Goal: Task Accomplishment & Management: Manage account settings

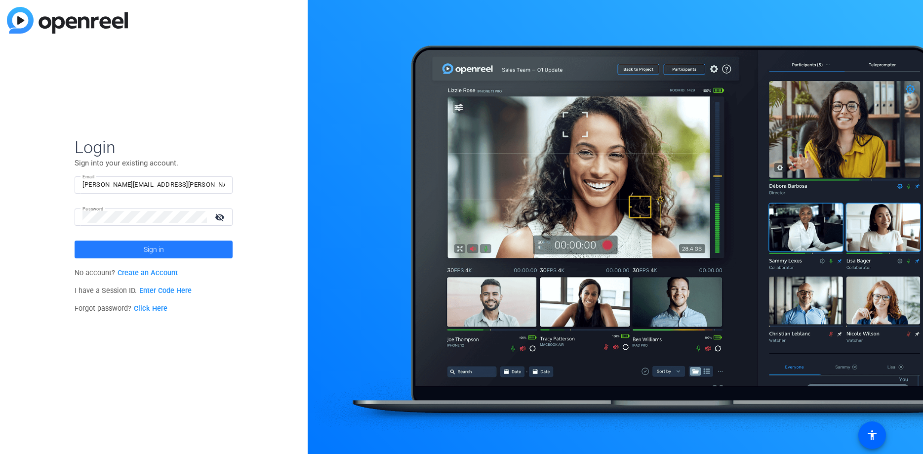
click at [164, 247] on span "Sign in" at bounding box center [154, 249] width 20 height 25
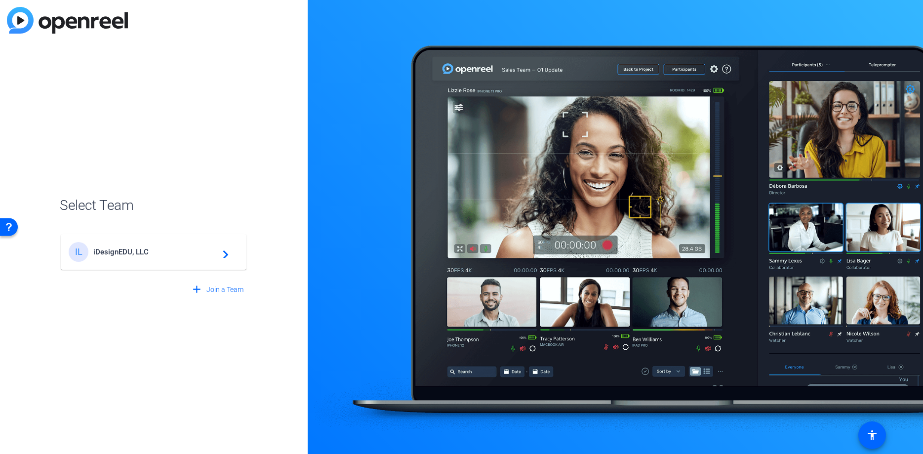
click at [170, 249] on span "iDesignEDU, LLC" at bounding box center [154, 251] width 123 height 9
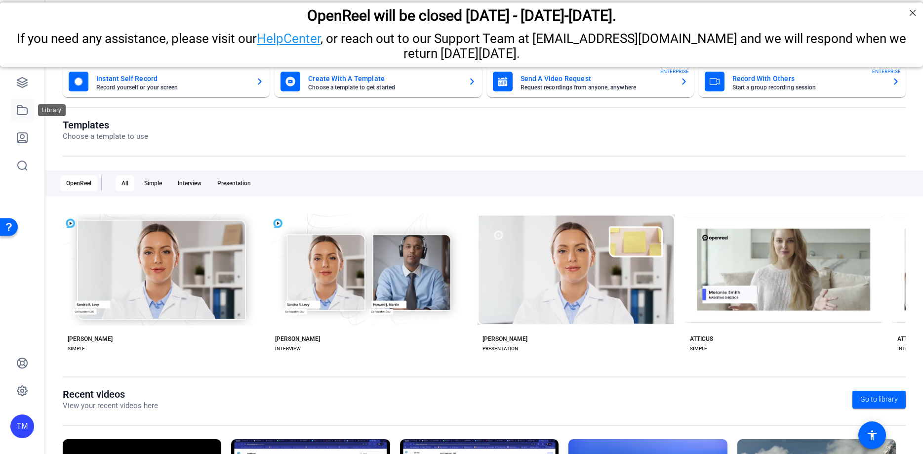
click at [27, 112] on icon at bounding box center [22, 110] width 10 height 9
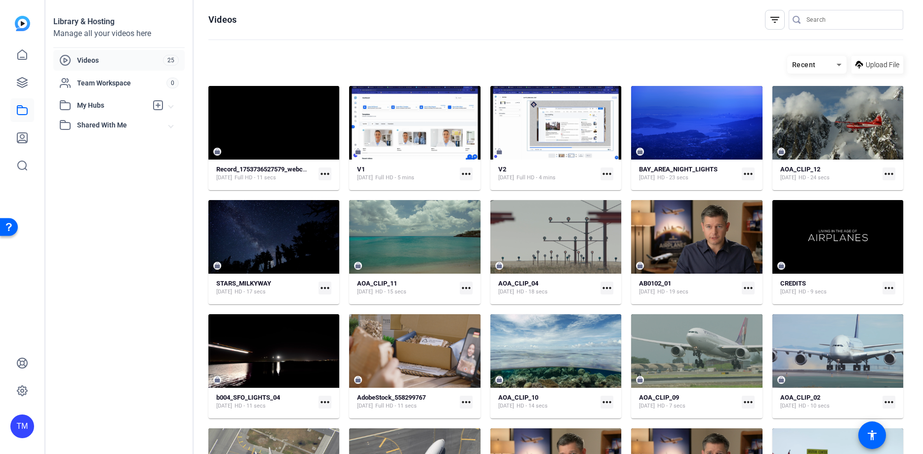
click at [322, 172] on mat-icon "more_horiz" at bounding box center [325, 173] width 13 height 13
click at [340, 222] on span "Manage Hubs" at bounding box center [348, 226] width 43 height 12
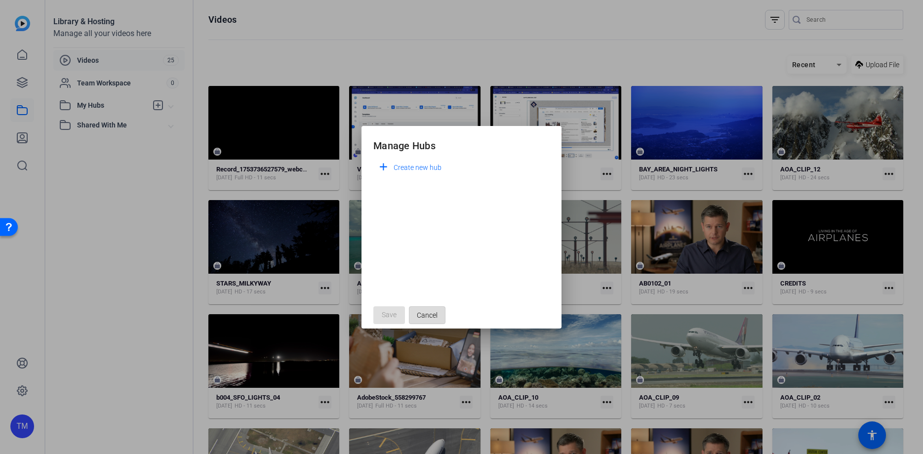
click at [428, 313] on span "Cancel" at bounding box center [427, 315] width 21 height 19
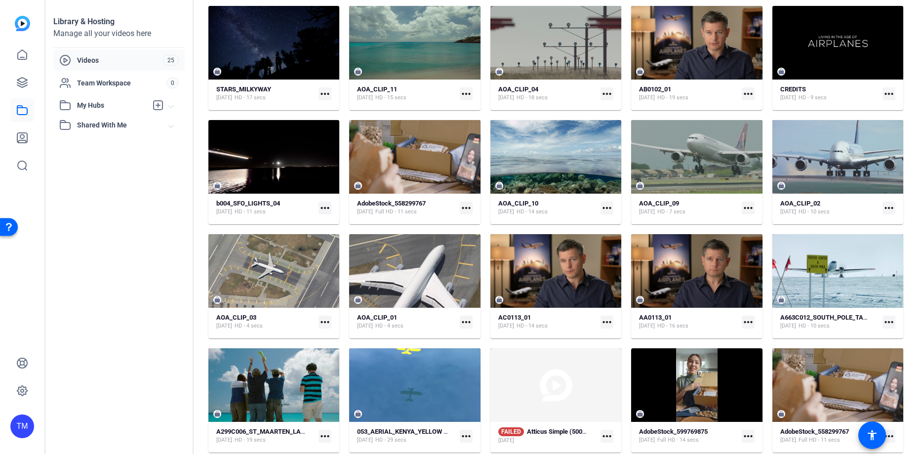
scroll to position [15, 0]
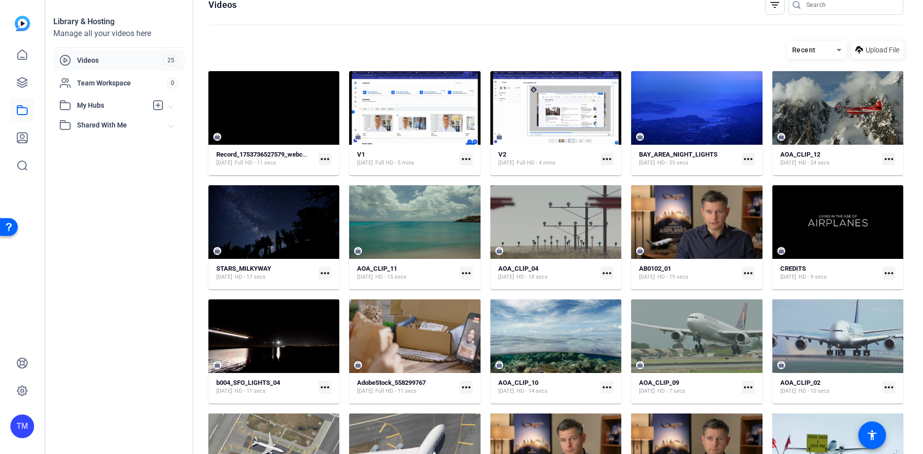
click at [310, 167] on div "Record_1753736527579_webcam [DATE] Full HD - 11 secs more_horiz" at bounding box center [273, 158] width 115 height 17
click at [105, 123] on span "Shared With Me" at bounding box center [123, 125] width 92 height 10
click at [109, 81] on span "Team Workspace" at bounding box center [121, 83] width 89 height 10
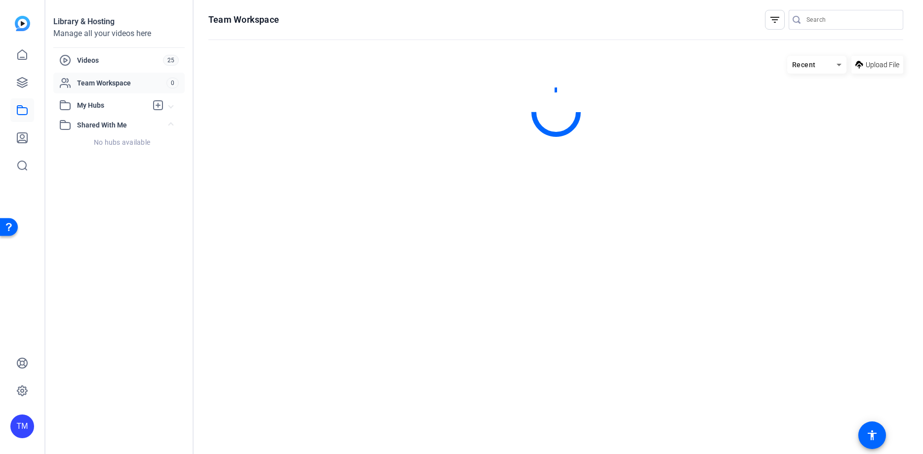
scroll to position [0, 0]
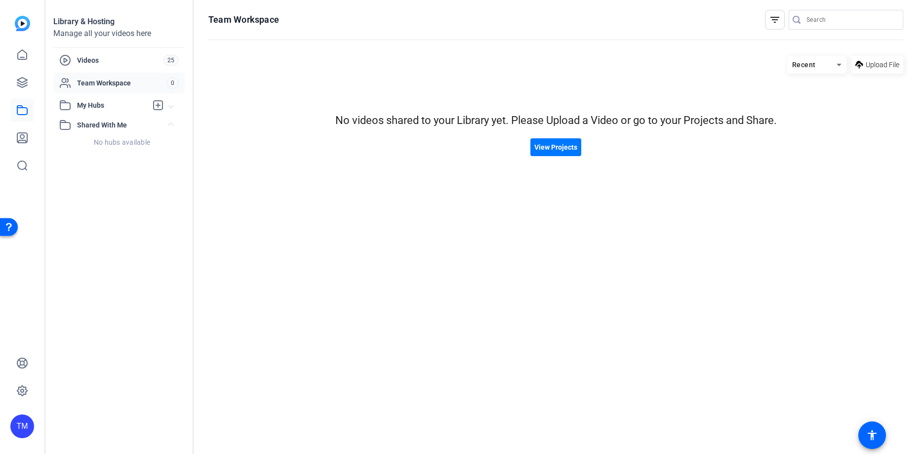
click at [110, 99] on mat-expansion-panel-header "My Hubs" at bounding box center [118, 105] width 131 height 20
click at [11, 81] on link at bounding box center [22, 83] width 24 height 24
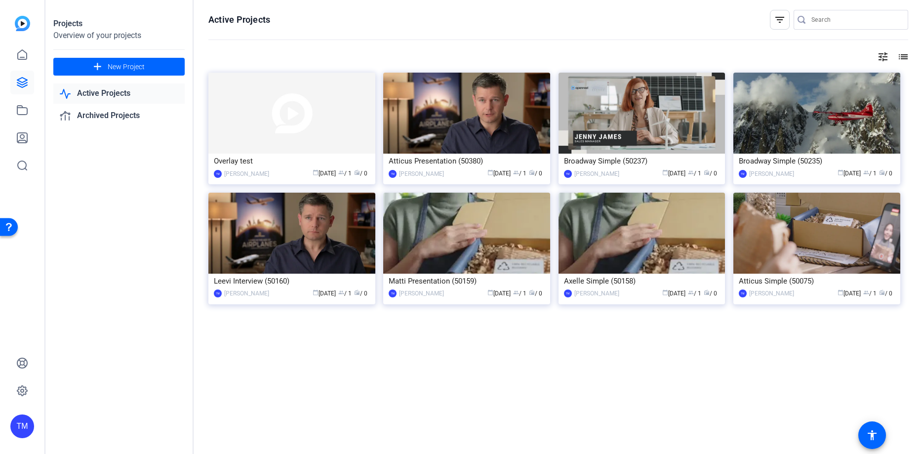
click at [889, 54] on mat-icon "tune" at bounding box center [883, 57] width 12 height 12
click at [902, 56] on div at bounding box center [461, 227] width 923 height 454
click at [902, 56] on mat-icon "list" at bounding box center [903, 57] width 12 height 12
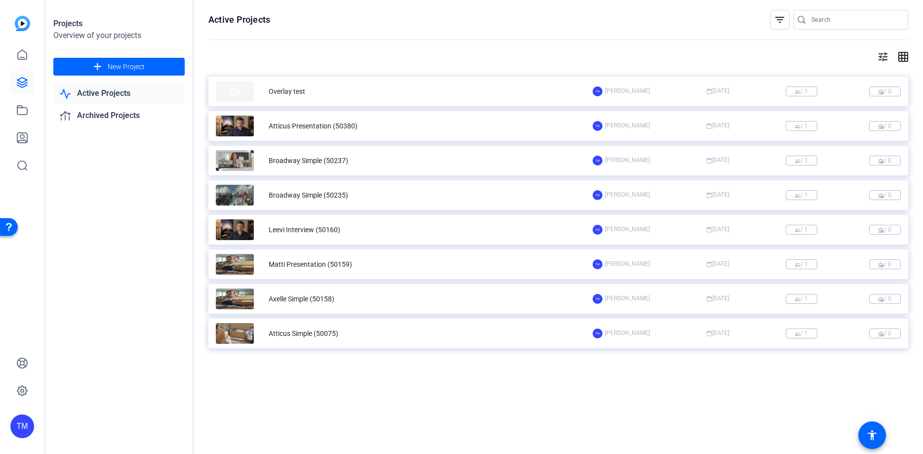
click at [449, 85] on div "Overlay test" at bounding box center [404, 91] width 377 height 21
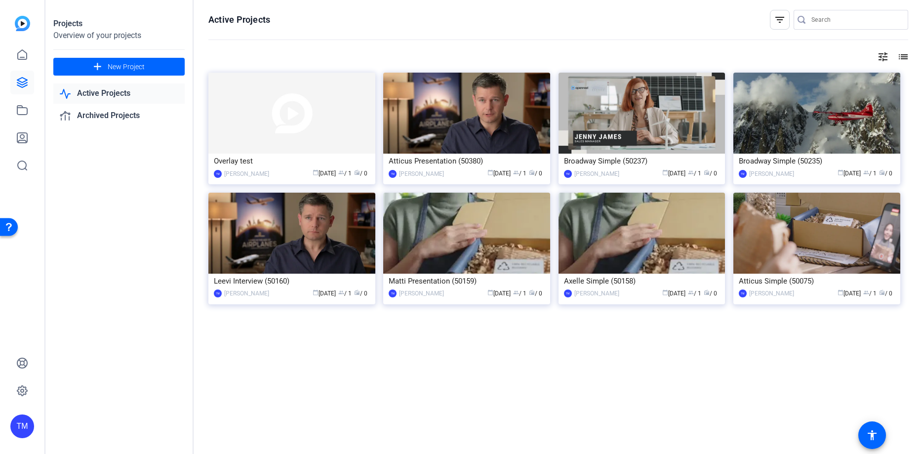
click at [116, 94] on link "Active Projects" at bounding box center [118, 93] width 131 height 20
click at [317, 143] on img at bounding box center [291, 113] width 167 height 81
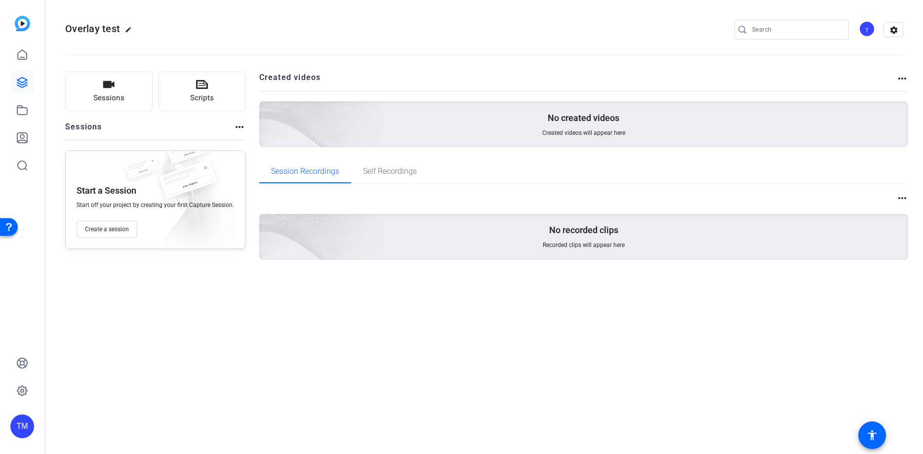
click at [905, 80] on mat-icon "more_horiz" at bounding box center [903, 79] width 12 height 12
click at [902, 78] on div at bounding box center [461, 227] width 923 height 454
click at [234, 127] on mat-icon "more_horiz" at bounding box center [240, 127] width 12 height 12
click at [322, 349] on div at bounding box center [461, 227] width 923 height 454
click at [901, 198] on mat-icon "more_horiz" at bounding box center [903, 198] width 12 height 12
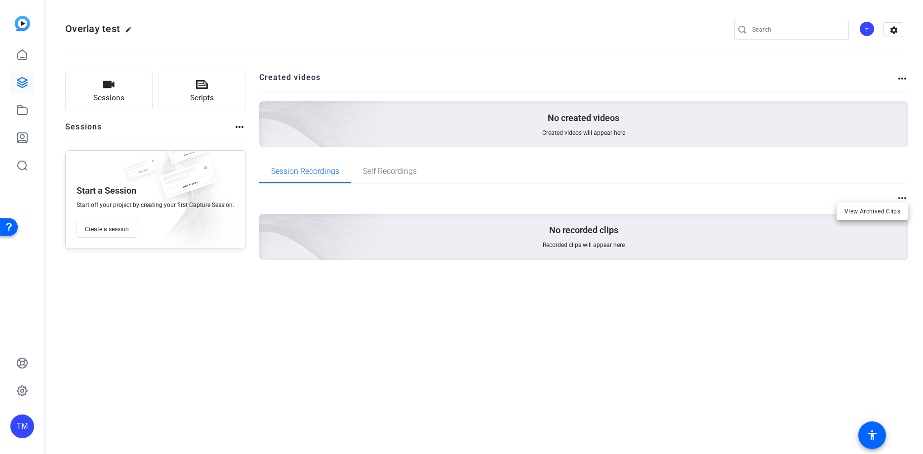
click at [523, 302] on div at bounding box center [461, 227] width 923 height 454
click at [25, 82] on icon at bounding box center [22, 83] width 12 height 12
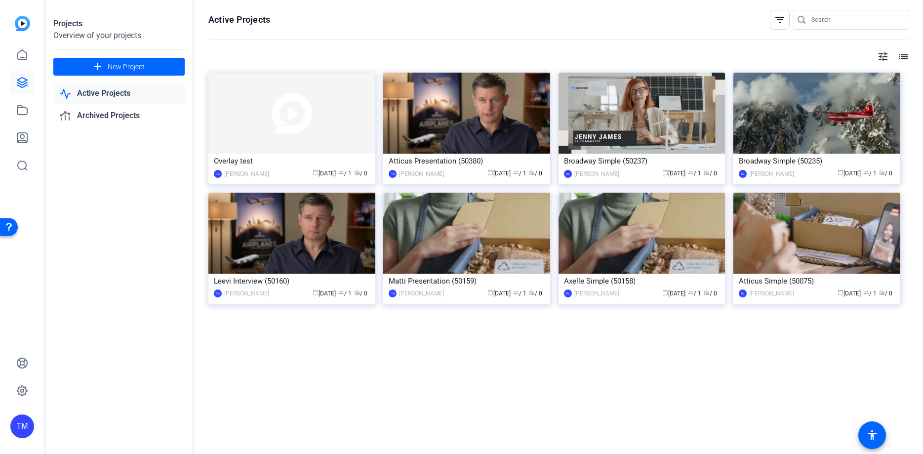
click at [119, 93] on link "Active Projects" at bounding box center [118, 93] width 131 height 20
click at [119, 117] on link "Archived Projects" at bounding box center [118, 116] width 131 height 20
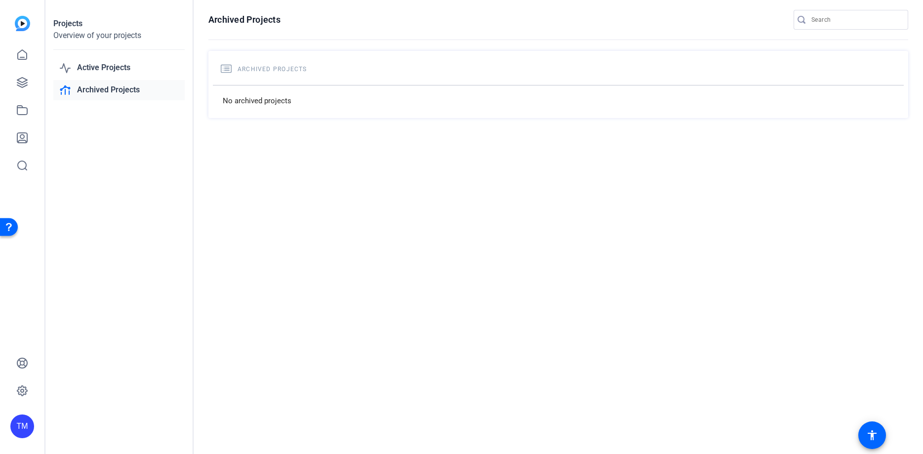
click at [119, 81] on link "Archived Projects" at bounding box center [118, 90] width 131 height 20
click at [119, 66] on link "Active Projects" at bounding box center [118, 68] width 131 height 20
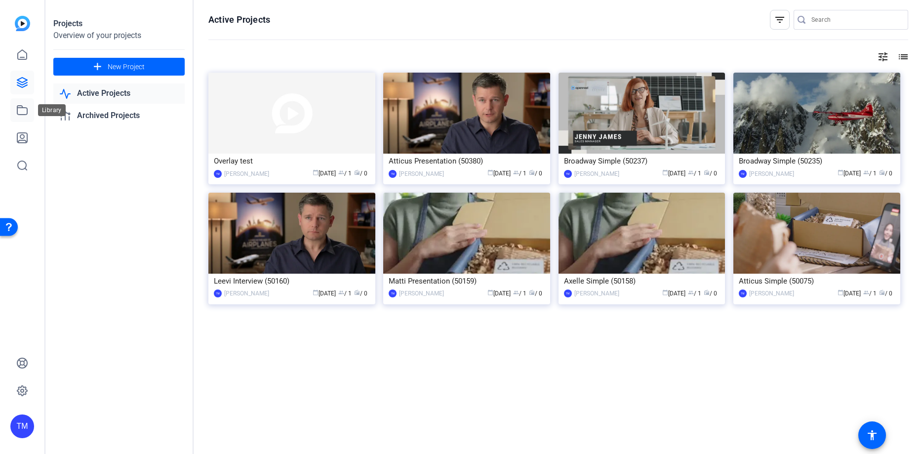
click at [26, 114] on icon at bounding box center [22, 110] width 10 height 9
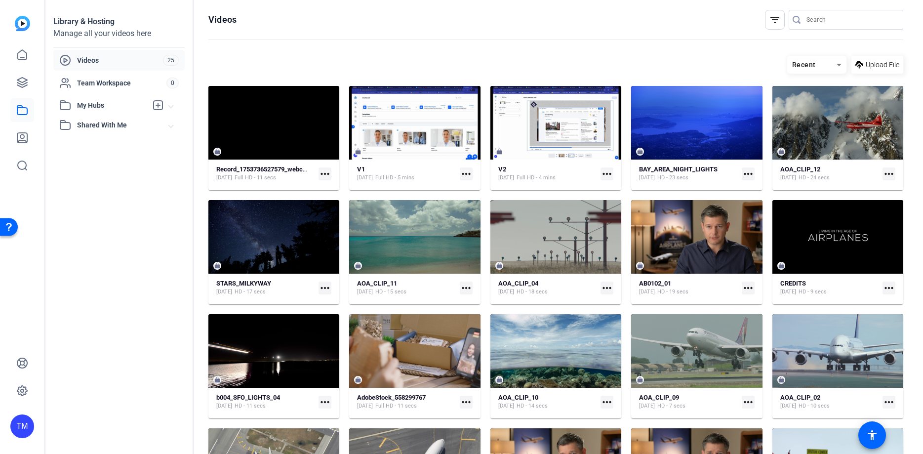
click at [119, 58] on span "Videos" at bounding box center [120, 60] width 86 height 10
click at [327, 175] on mat-icon "more_horiz" at bounding box center [325, 173] width 13 height 13
click at [292, 183] on div at bounding box center [461, 227] width 923 height 454
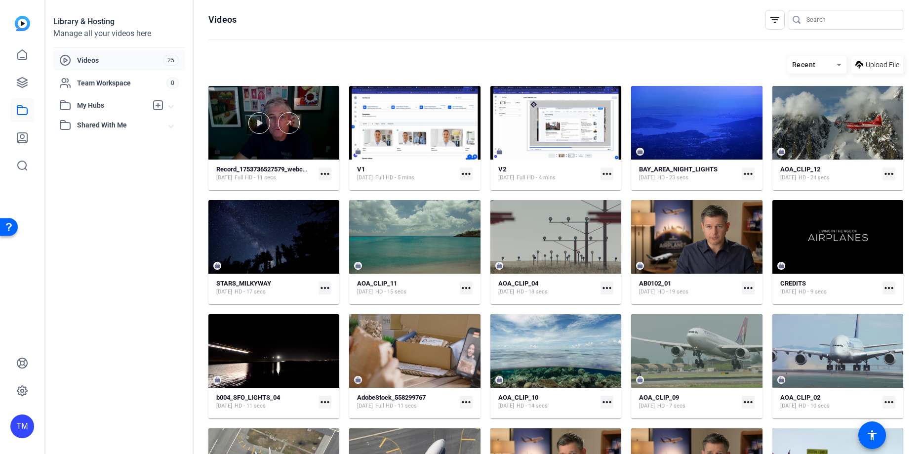
click at [299, 146] on div at bounding box center [273, 123] width 131 height 74
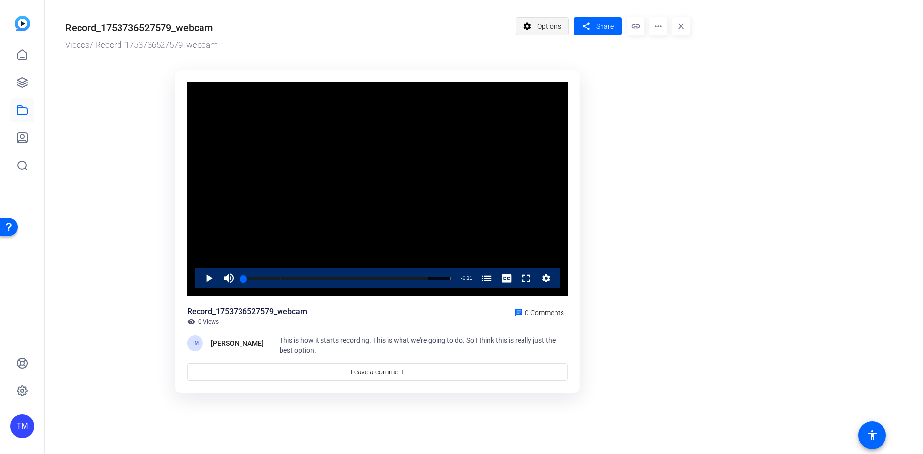
click at [555, 29] on span "Options" at bounding box center [549, 26] width 24 height 19
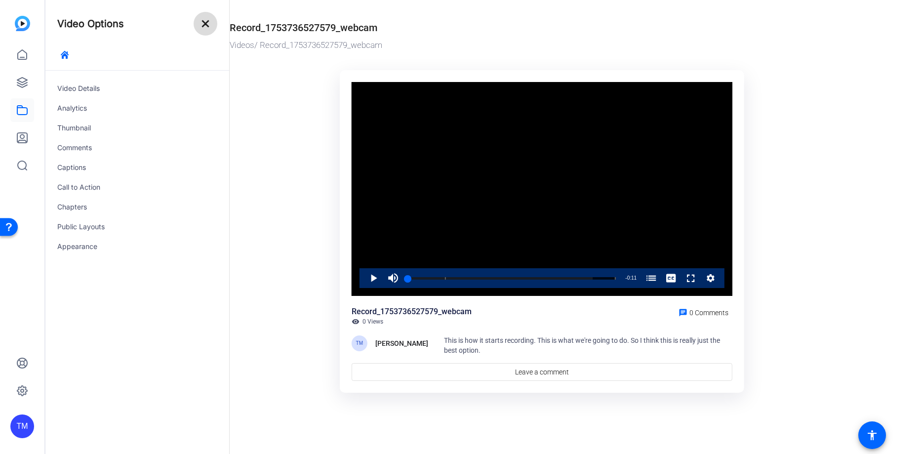
click at [200, 28] on mat-icon "close" at bounding box center [206, 24] width 12 height 12
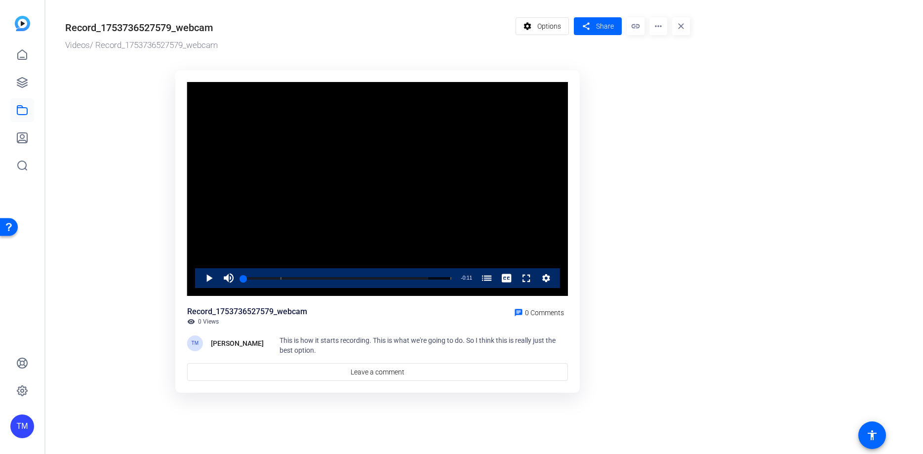
click at [691, 28] on div "Record_1753736527579_webcam Videos / Record_1753736527579_webcam settings Optio…" at bounding box center [372, 204] width 654 height 408
click at [668, 26] on div "settings Options share Share link more_horiz close" at bounding box center [603, 34] width 175 height 35
click at [685, 25] on mat-icon "close" at bounding box center [681, 26] width 18 height 18
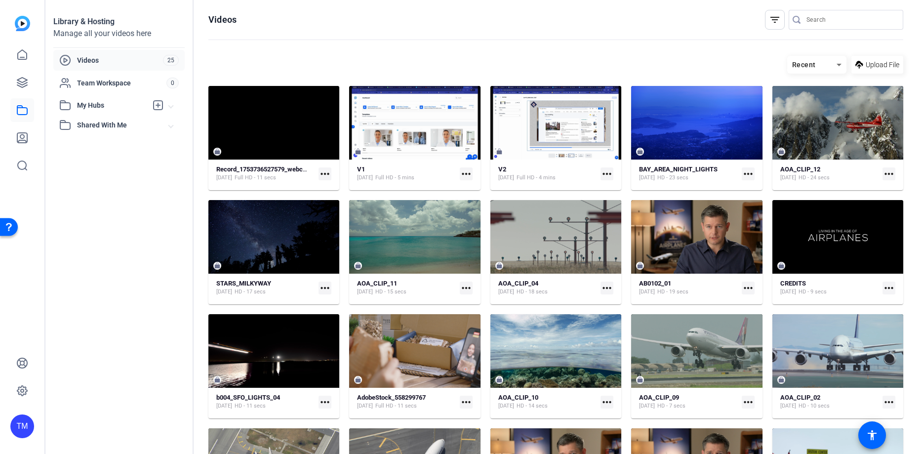
click at [315, 183] on mat-card-content "Record_1753736527579_webcam [DATE] Full HD - 11 secs more_horiz" at bounding box center [273, 177] width 131 height 25
click at [403, 184] on mat-card-content "V1 [DATE] Full HD - 5 mins more_horiz" at bounding box center [414, 177] width 131 height 25
click at [538, 183] on mat-card-content "V2 [DATE] Full HD - 4 mins more_horiz" at bounding box center [556, 177] width 131 height 25
click at [775, 20] on mat-icon "filter_list" at bounding box center [775, 20] width 12 height 12
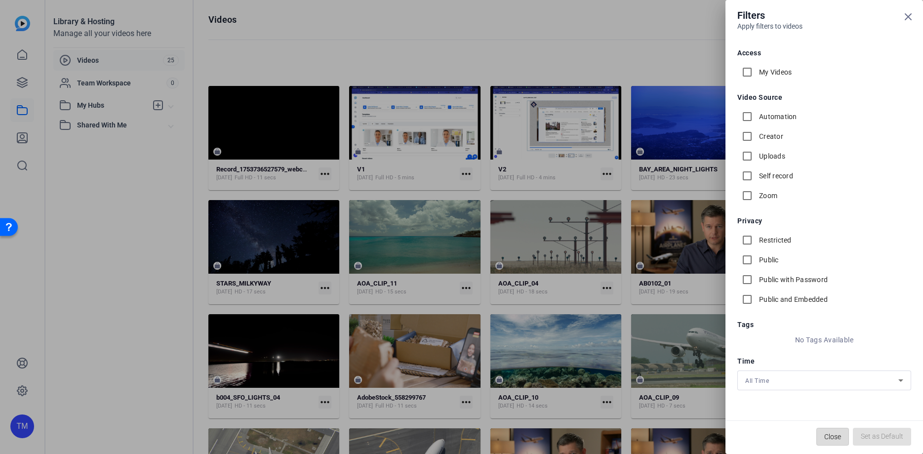
click at [835, 436] on span "Close" at bounding box center [832, 436] width 17 height 19
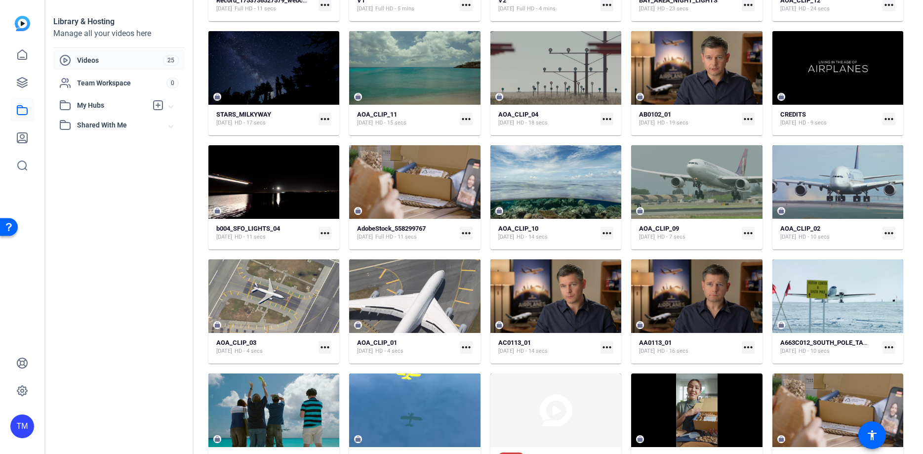
scroll to position [194, 0]
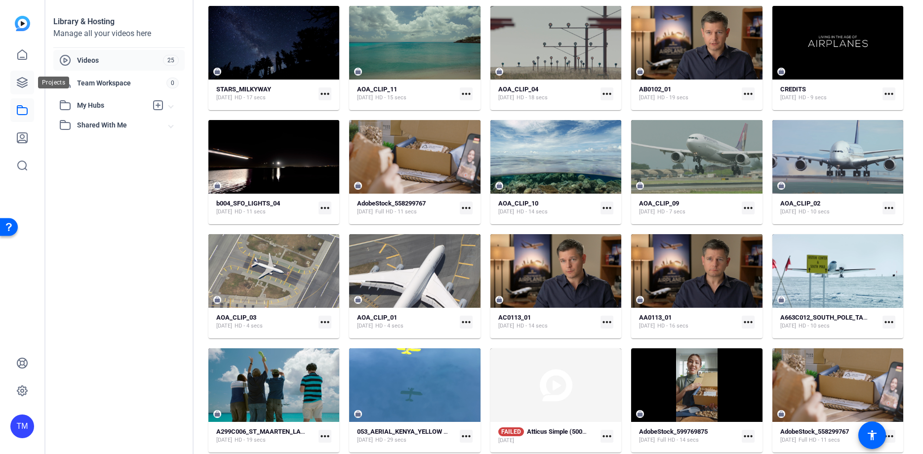
click at [22, 79] on icon at bounding box center [22, 83] width 12 height 12
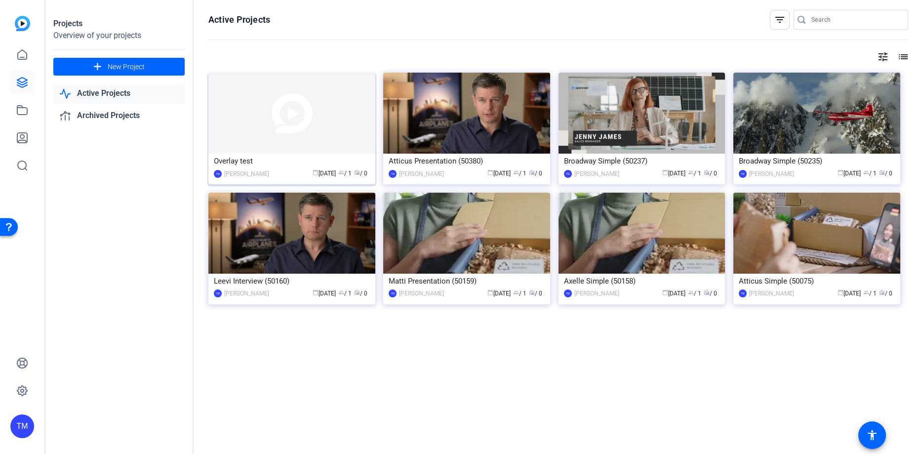
click at [307, 139] on img at bounding box center [291, 113] width 167 height 81
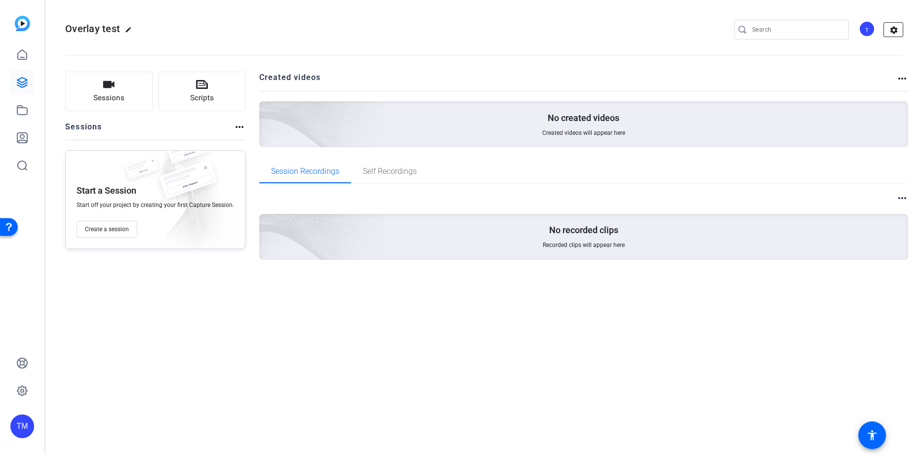
click at [891, 31] on mat-icon "settings" at bounding box center [894, 30] width 20 height 15
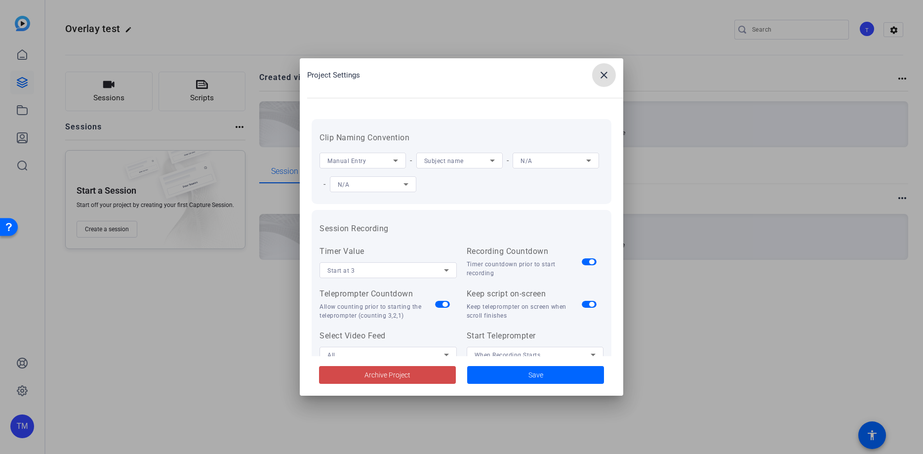
click at [403, 378] on span "Archive Project" at bounding box center [388, 375] width 46 height 10
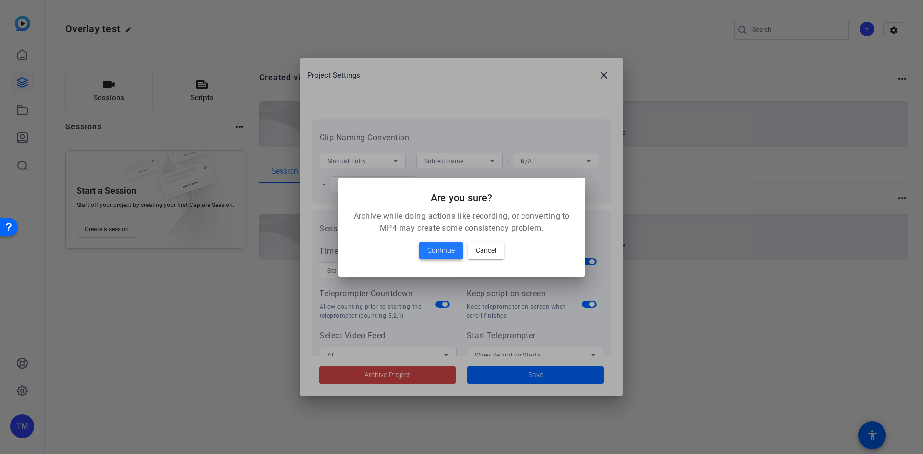
click at [445, 251] on span "Continue" at bounding box center [441, 251] width 28 height 12
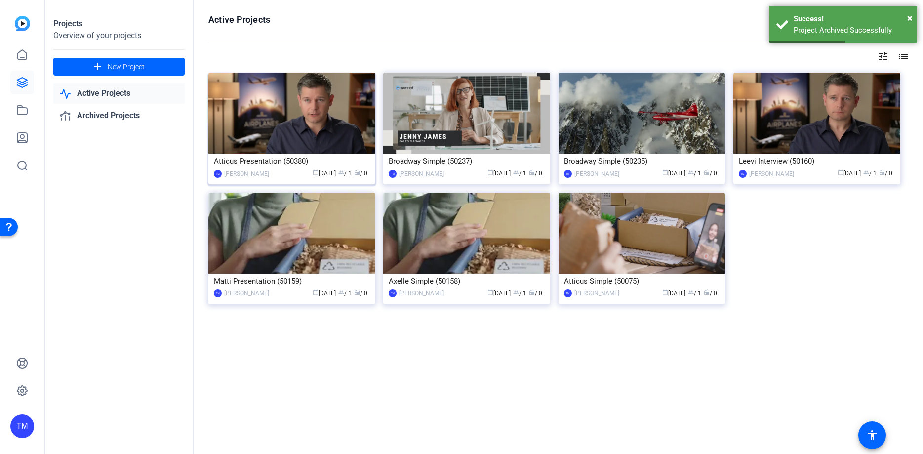
click at [353, 145] on img at bounding box center [291, 113] width 167 height 81
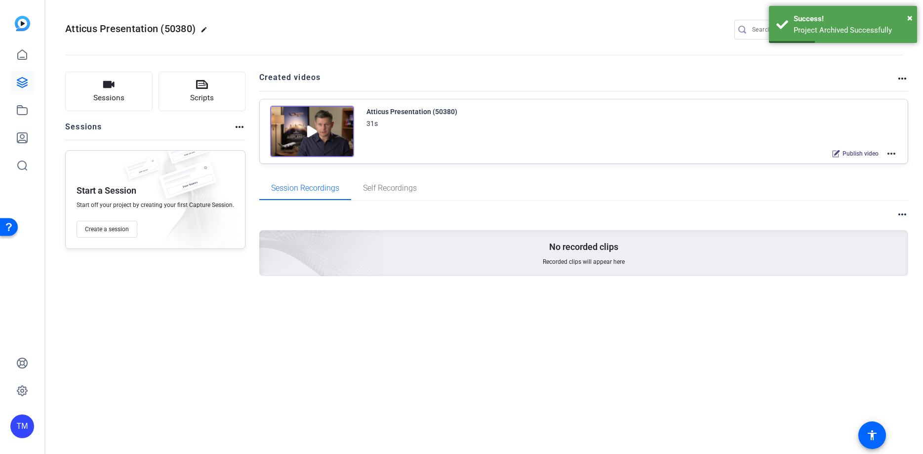
click at [900, 75] on mat-icon "more_horiz" at bounding box center [903, 79] width 12 height 12
click at [902, 80] on div at bounding box center [461, 227] width 923 height 454
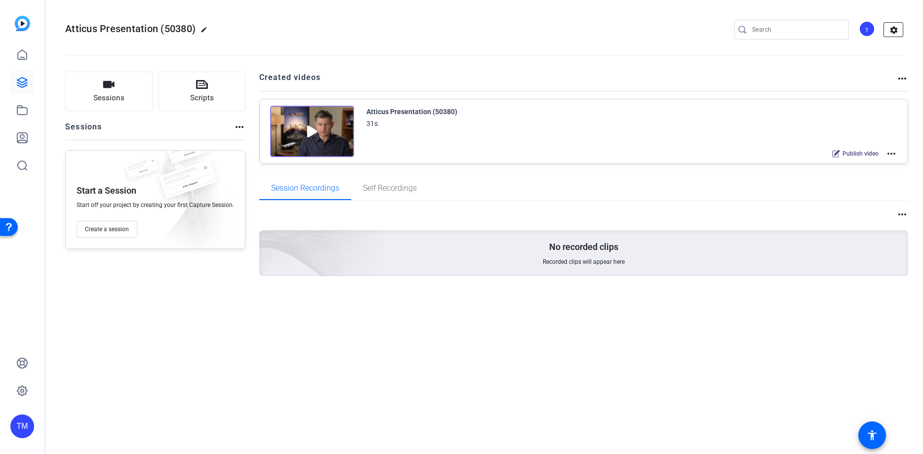
click at [893, 30] on mat-icon "settings" at bounding box center [894, 30] width 20 height 15
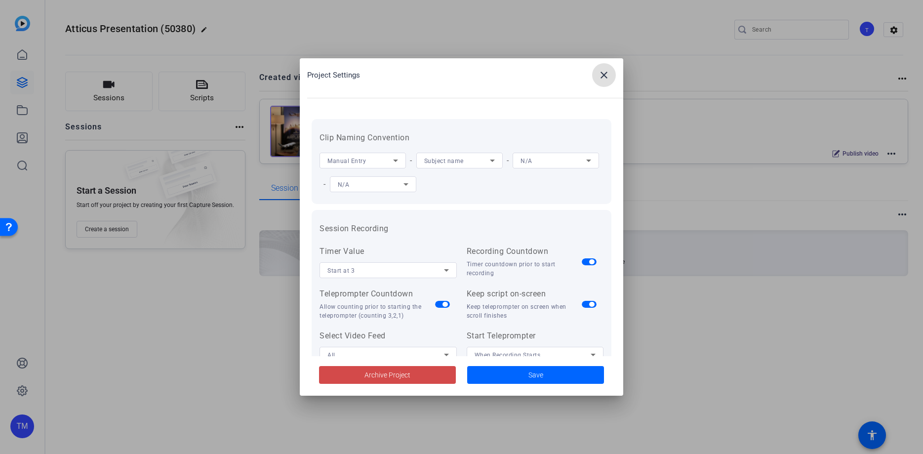
click at [392, 376] on span "Archive Project" at bounding box center [388, 375] width 46 height 10
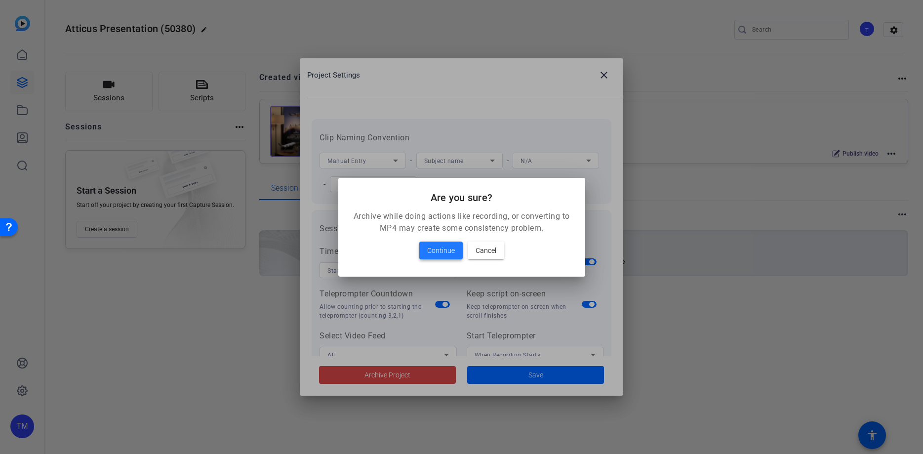
click at [441, 258] on span at bounding box center [440, 251] width 43 height 24
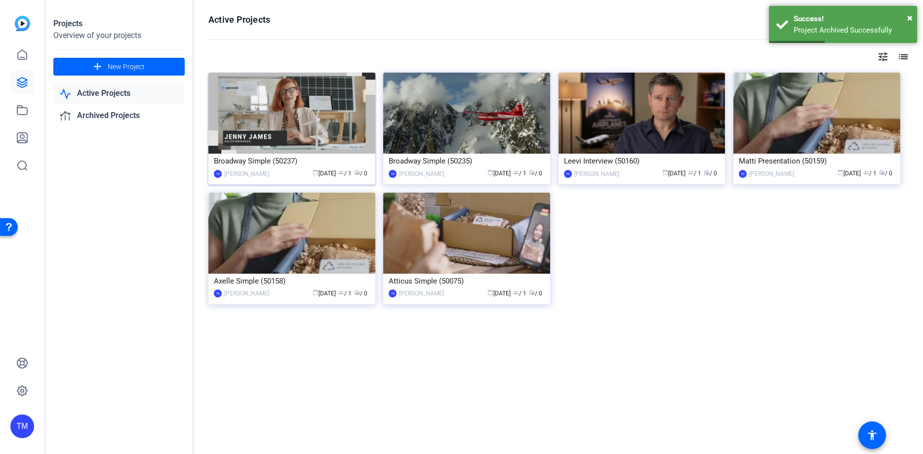
click at [323, 104] on img at bounding box center [291, 113] width 167 height 81
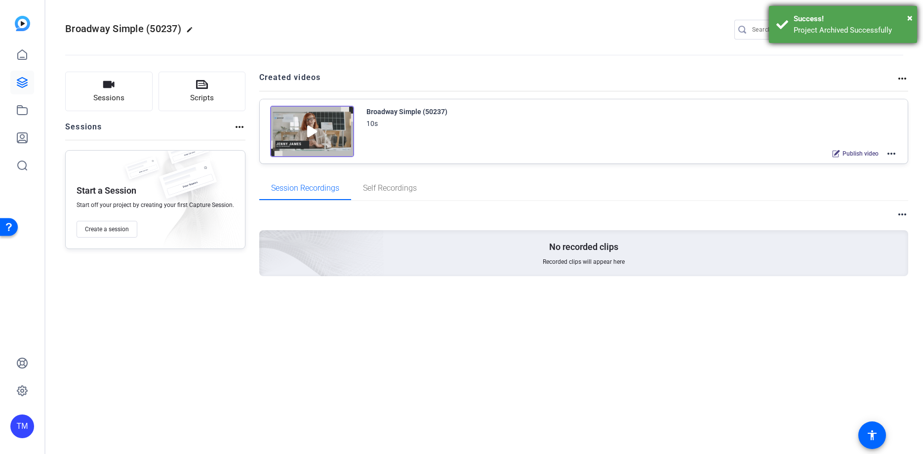
click at [906, 16] on div "Success!" at bounding box center [852, 18] width 116 height 11
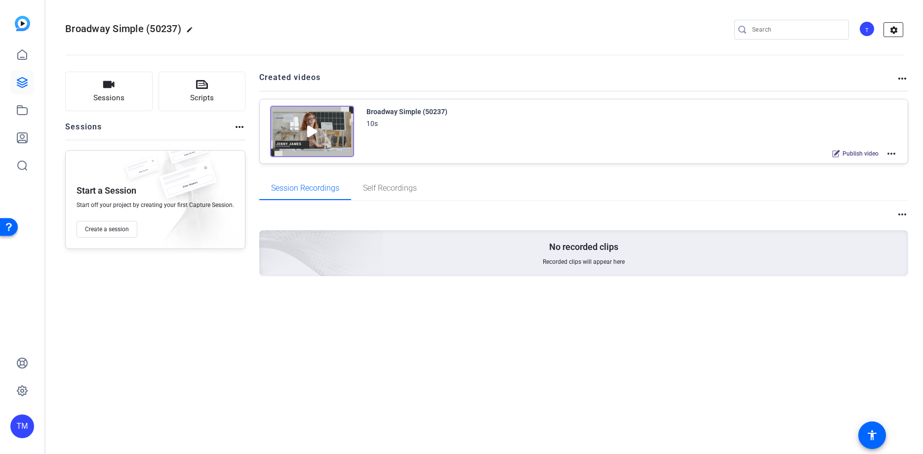
click at [890, 32] on mat-icon "settings" at bounding box center [894, 30] width 20 height 15
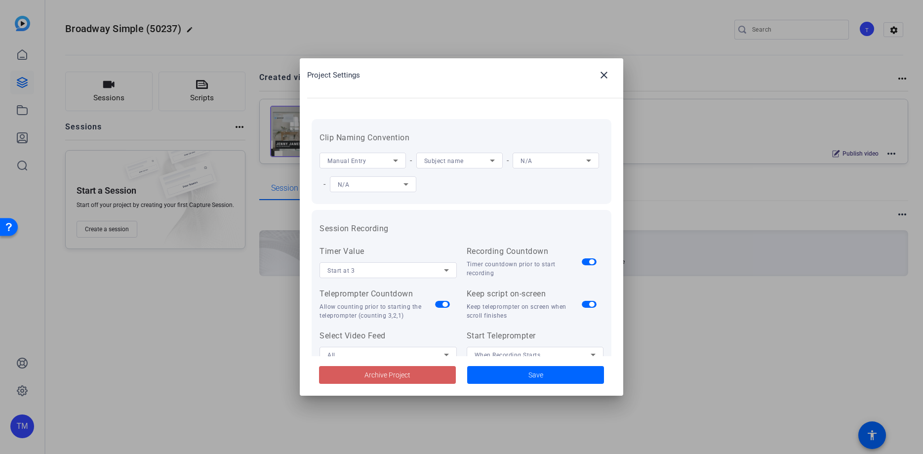
click at [408, 373] on span "Archive Project" at bounding box center [388, 375] width 46 height 10
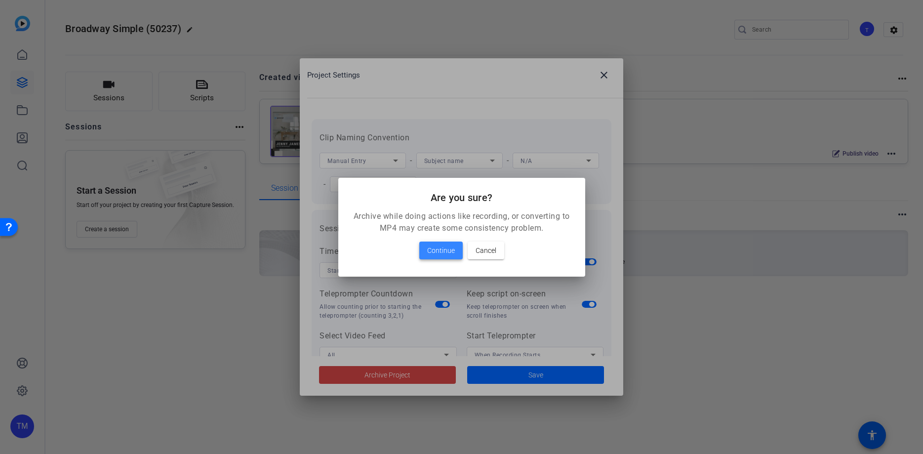
click at [447, 253] on span "Continue" at bounding box center [441, 251] width 28 height 12
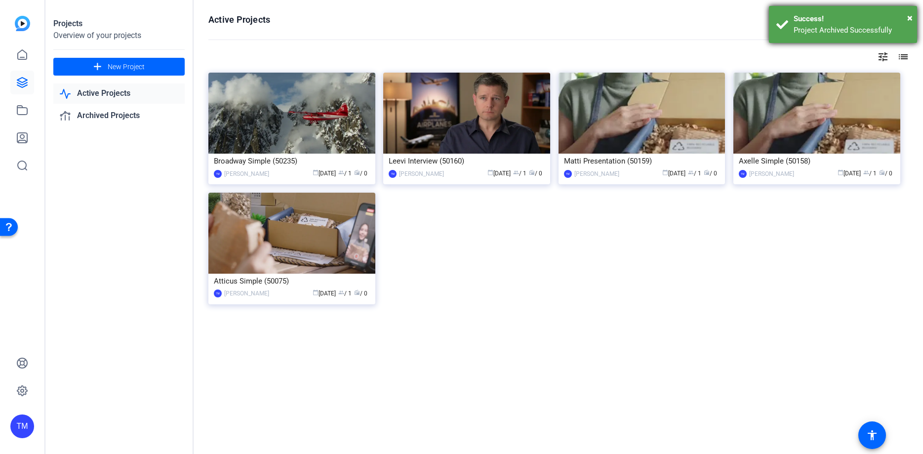
click at [915, 14] on div "× Success! Project Archived Successfully" at bounding box center [843, 24] width 148 height 37
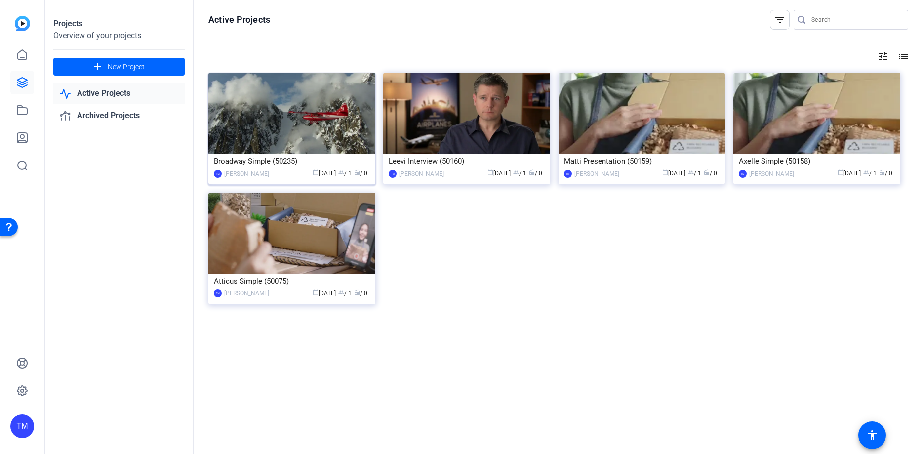
click at [228, 159] on div "Broadway Simple (50235)" at bounding box center [292, 161] width 156 height 15
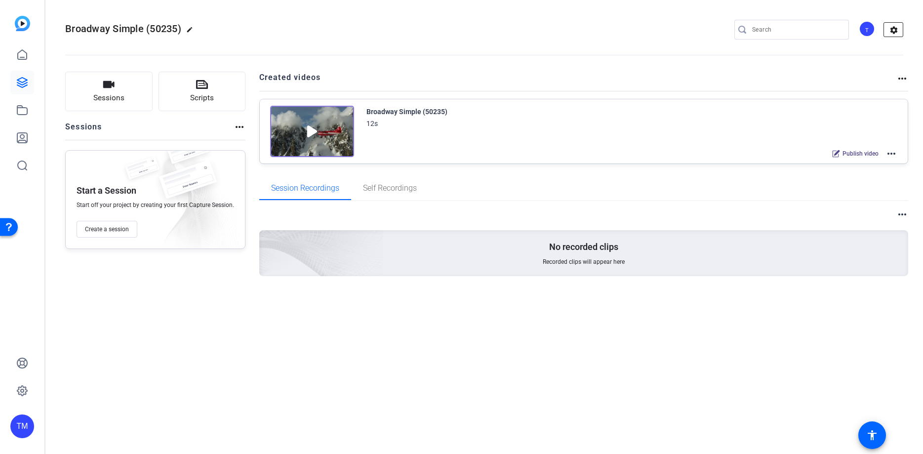
click at [896, 23] on mat-icon "settings" at bounding box center [894, 30] width 20 height 15
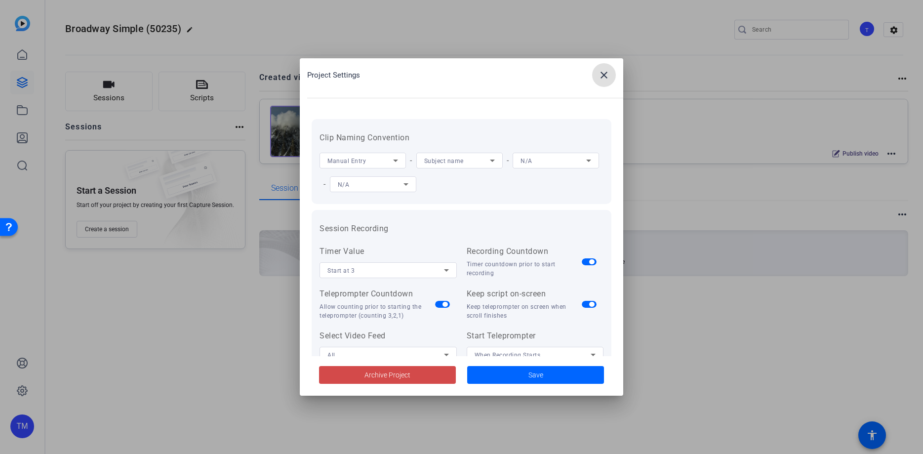
click at [411, 375] on span at bounding box center [387, 375] width 137 height 24
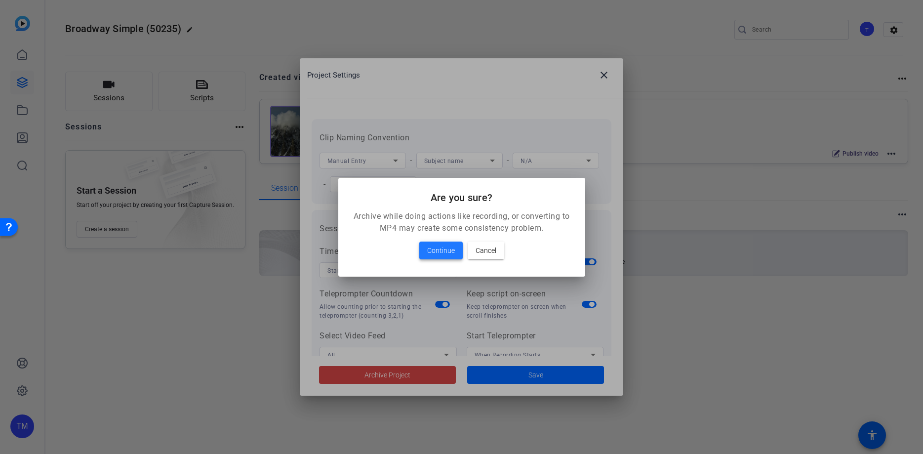
click at [454, 258] on span at bounding box center [440, 251] width 43 height 24
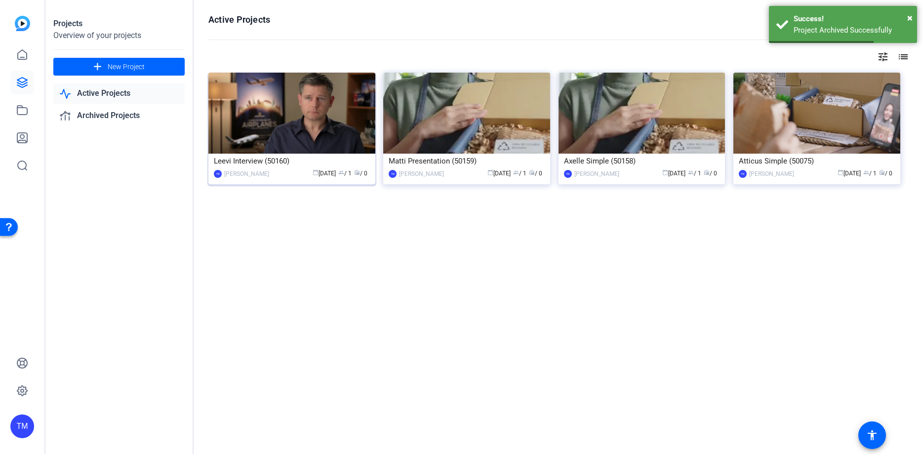
click at [325, 111] on img at bounding box center [291, 113] width 167 height 81
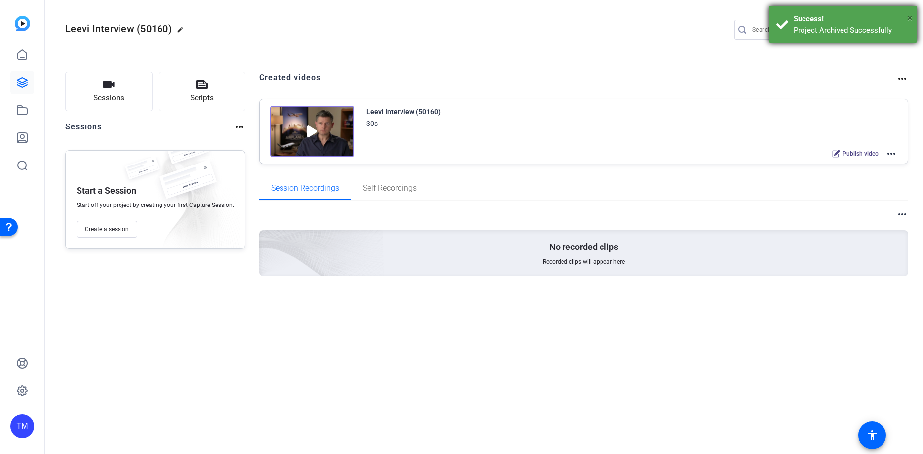
click at [911, 18] on span "×" at bounding box center [909, 18] width 5 height 12
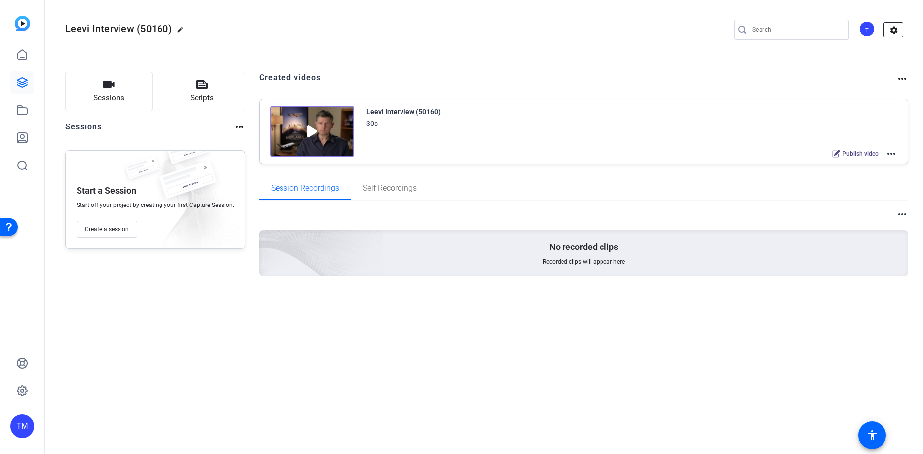
click at [894, 26] on mat-icon "settings" at bounding box center [894, 30] width 20 height 15
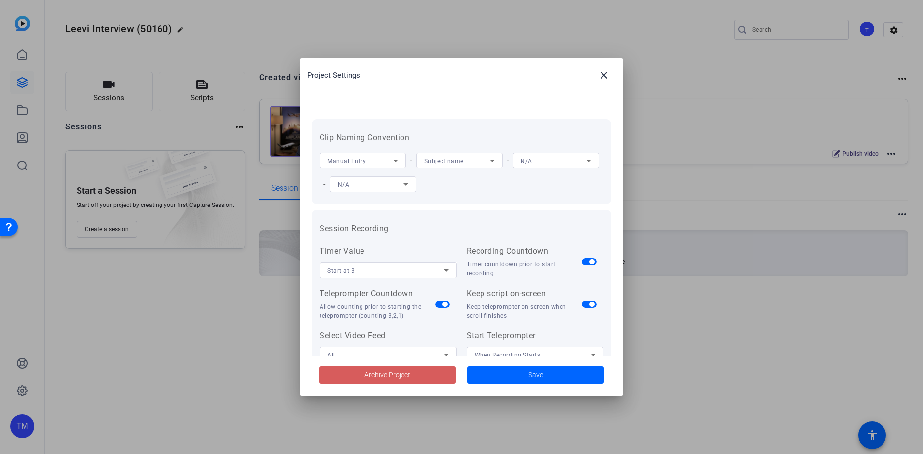
click at [417, 374] on span at bounding box center [387, 375] width 137 height 24
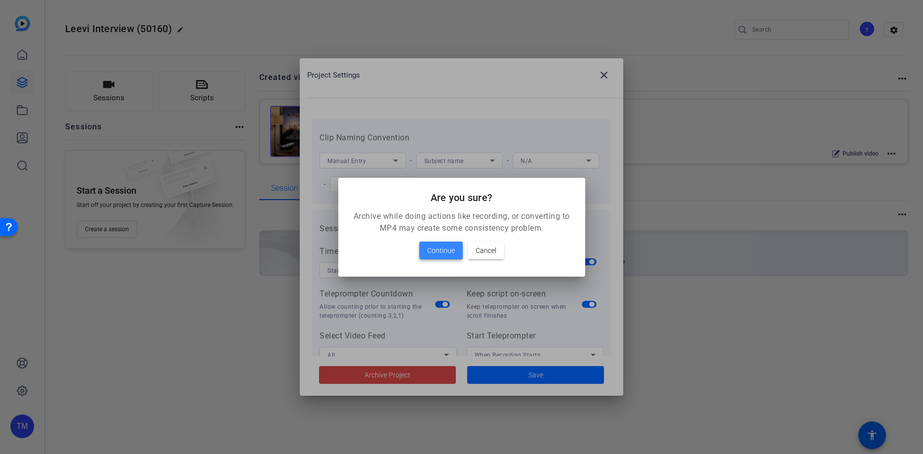
click at [454, 249] on span "Continue" at bounding box center [441, 251] width 28 height 12
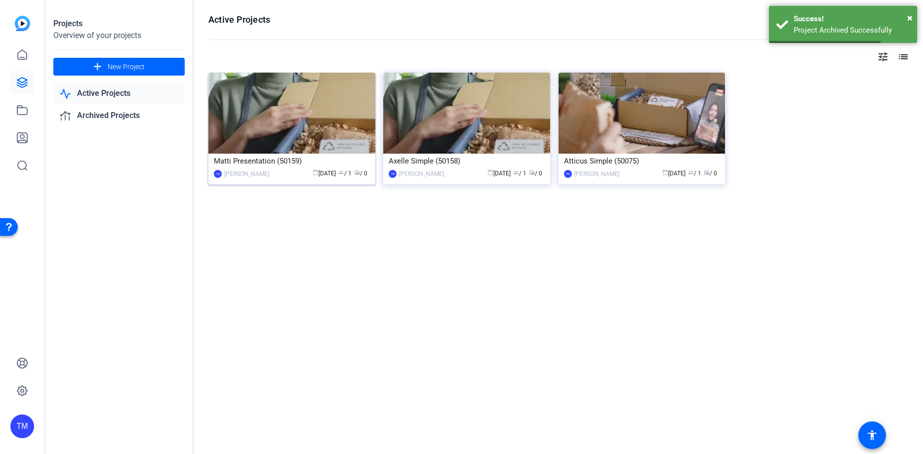
click at [312, 113] on img at bounding box center [291, 113] width 167 height 81
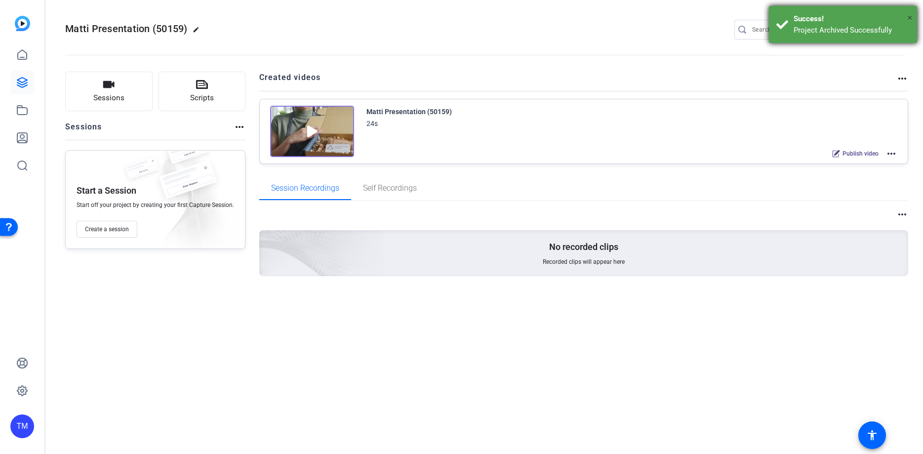
click at [912, 16] on span "×" at bounding box center [909, 18] width 5 height 12
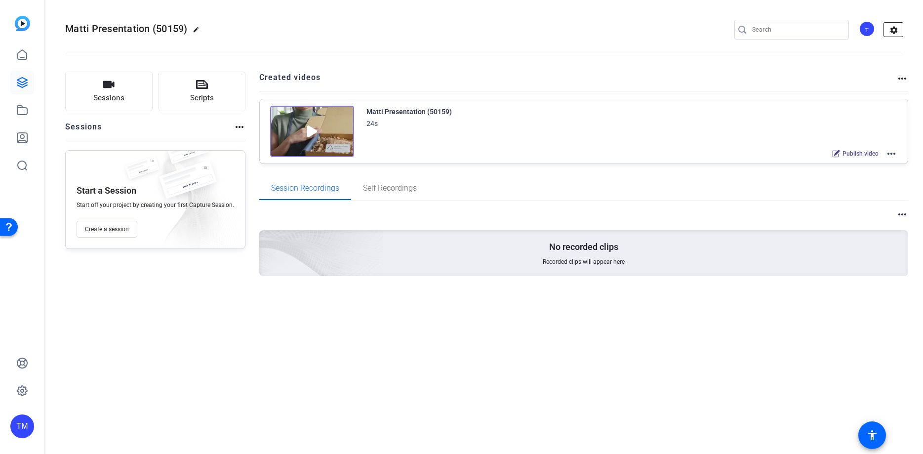
click at [895, 30] on mat-icon "settings" at bounding box center [894, 30] width 20 height 15
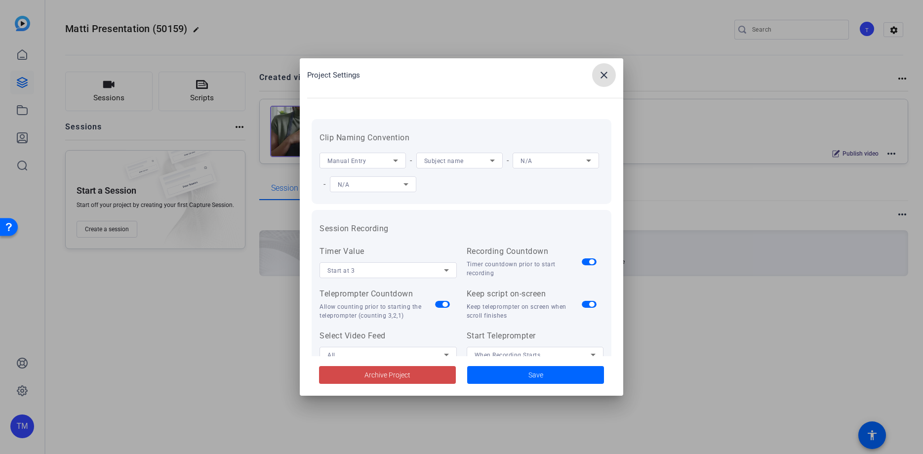
click at [396, 379] on span "Archive Project" at bounding box center [388, 375] width 46 height 10
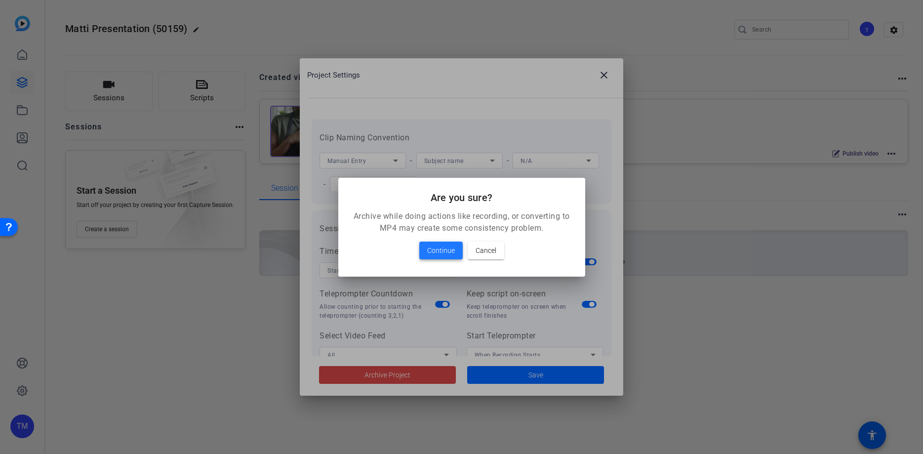
click at [445, 252] on span "Continue" at bounding box center [441, 251] width 28 height 12
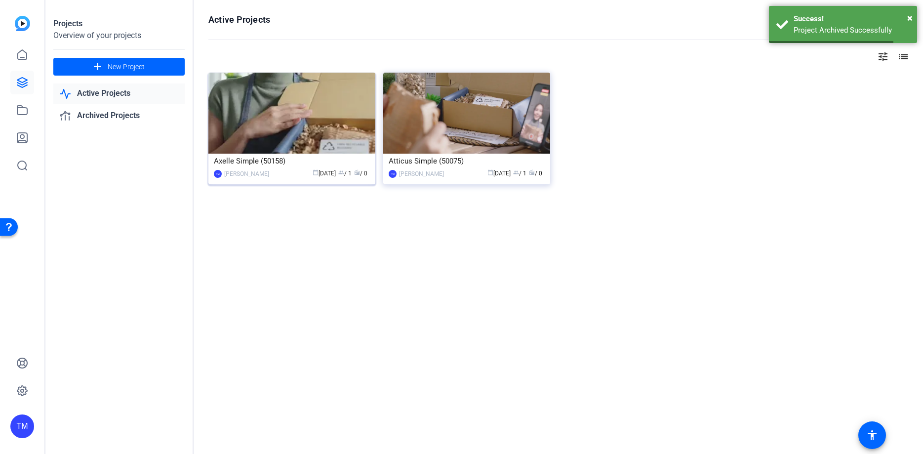
click at [317, 129] on img at bounding box center [291, 113] width 167 height 81
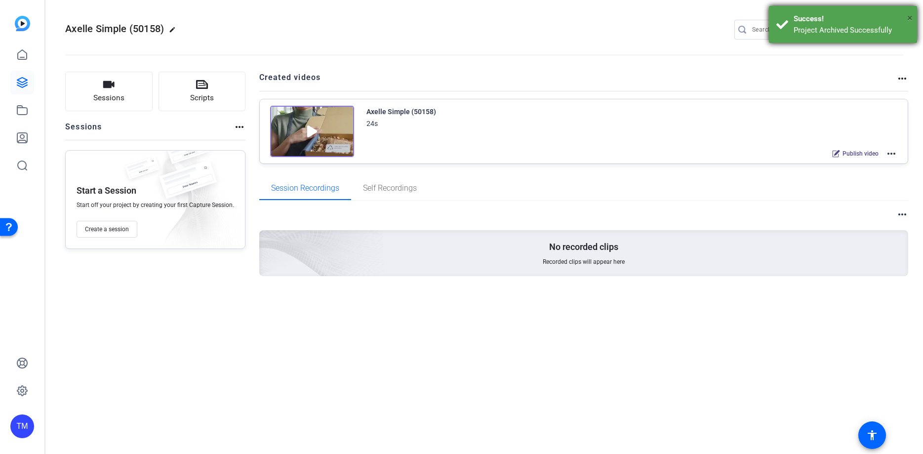
click at [912, 16] on span "×" at bounding box center [909, 18] width 5 height 12
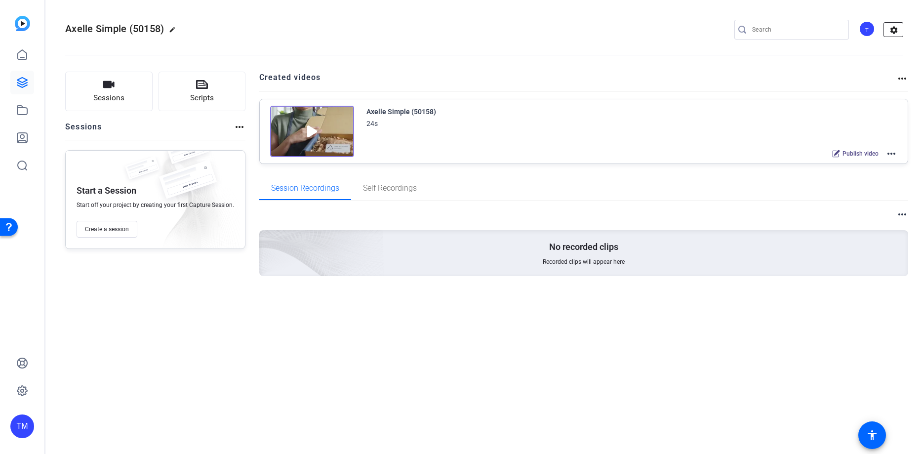
click at [890, 34] on mat-icon "settings" at bounding box center [894, 30] width 20 height 15
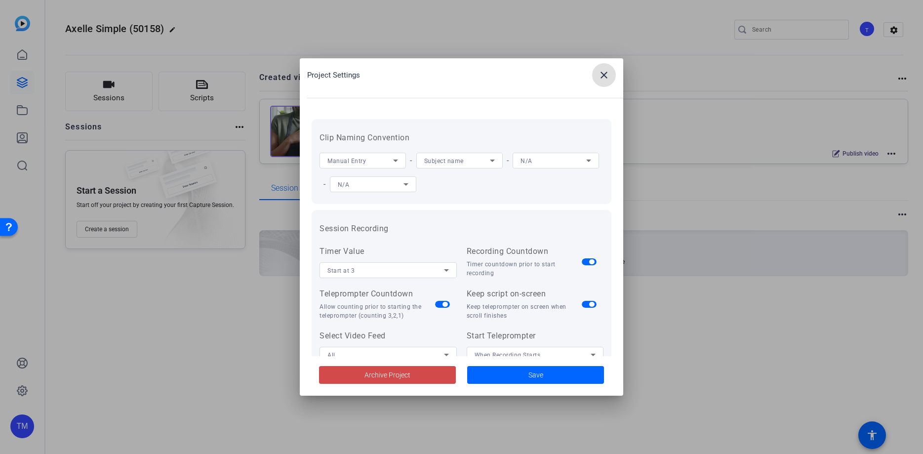
click at [405, 369] on span at bounding box center [387, 375] width 137 height 24
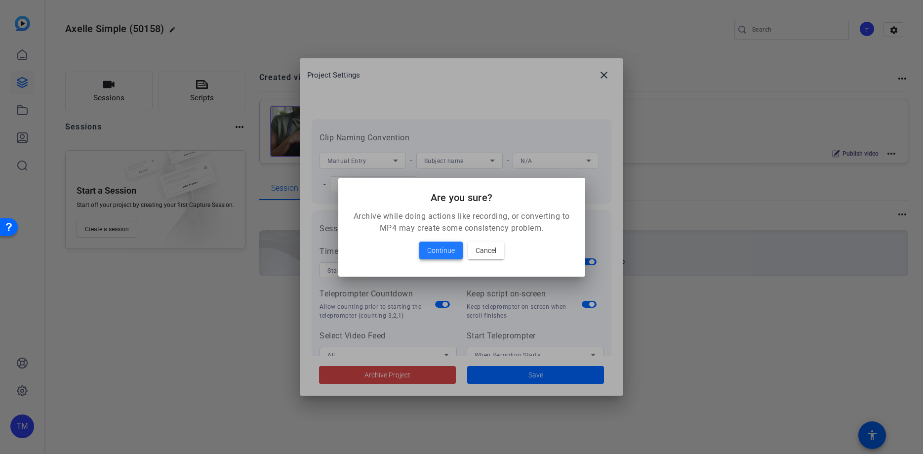
click at [456, 252] on span at bounding box center [440, 251] width 43 height 24
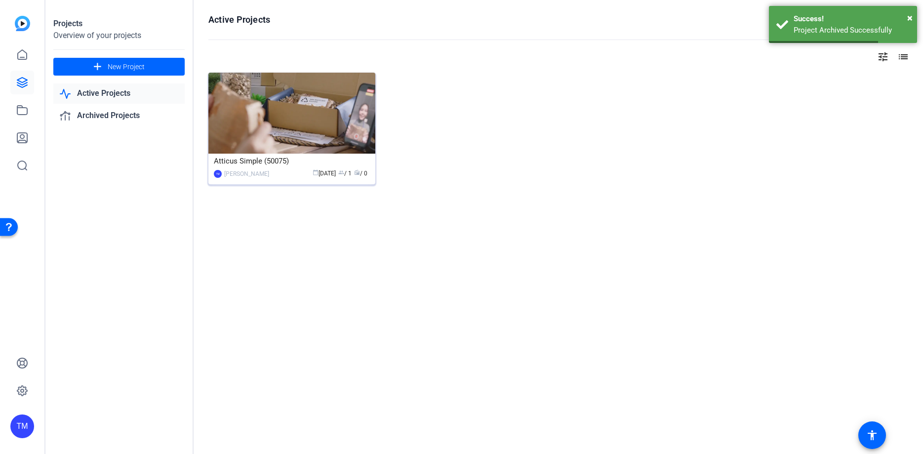
click at [328, 124] on img at bounding box center [291, 113] width 167 height 81
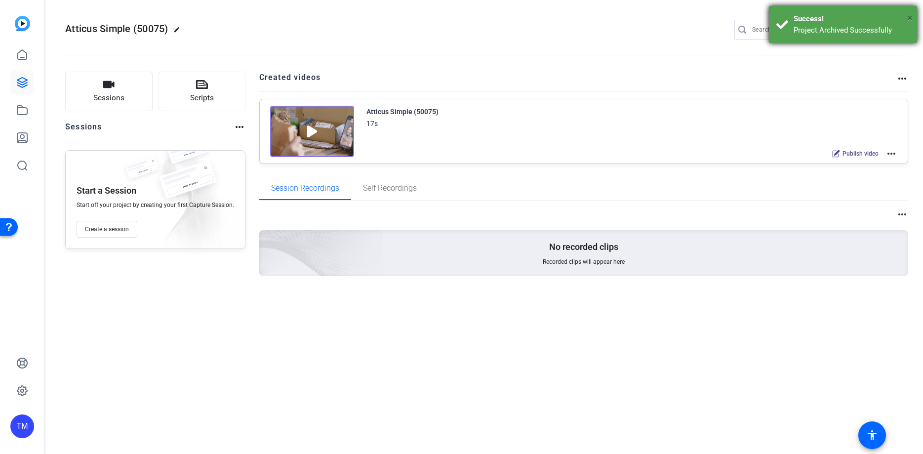
click at [911, 15] on span "×" at bounding box center [909, 18] width 5 height 12
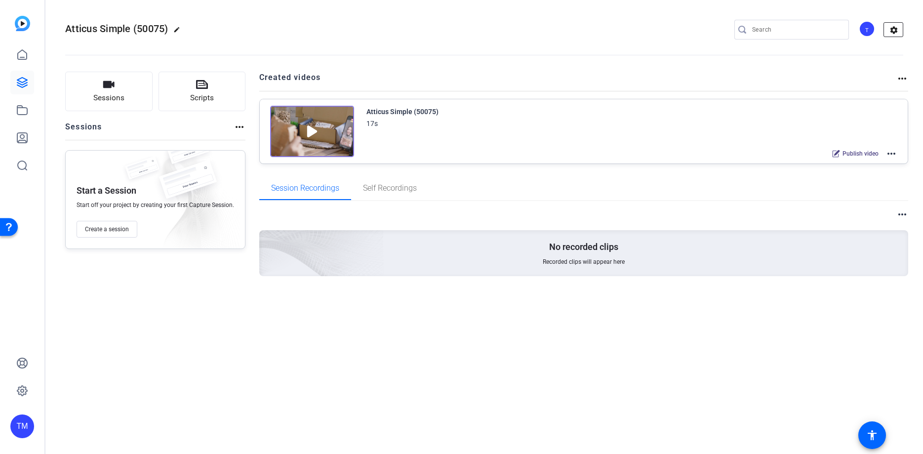
click at [896, 28] on mat-icon "settings" at bounding box center [894, 30] width 20 height 15
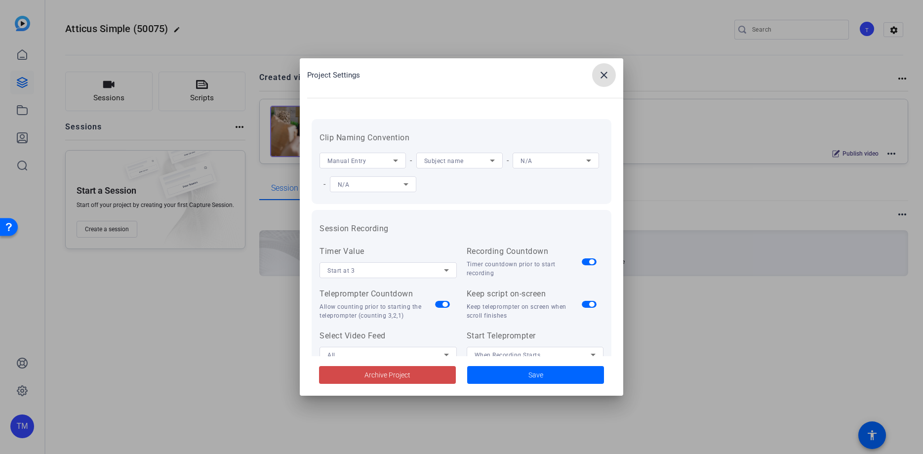
click at [393, 373] on span "Archive Project" at bounding box center [388, 375] width 46 height 10
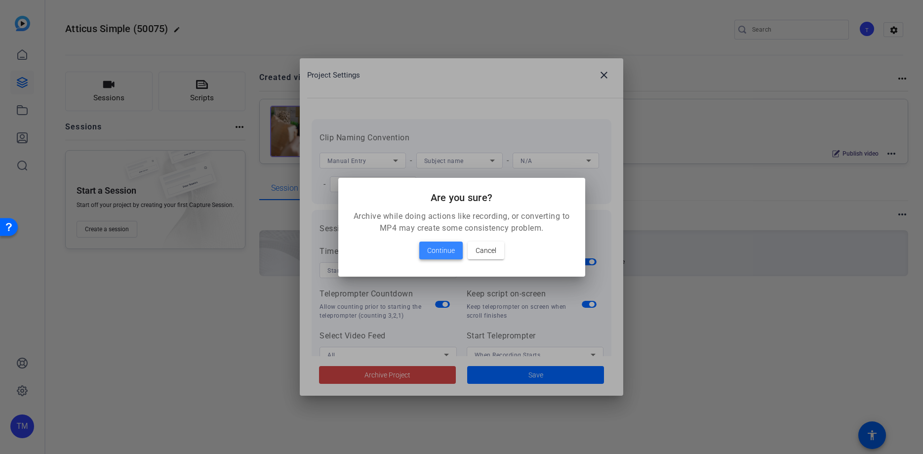
click at [427, 248] on span at bounding box center [440, 251] width 43 height 24
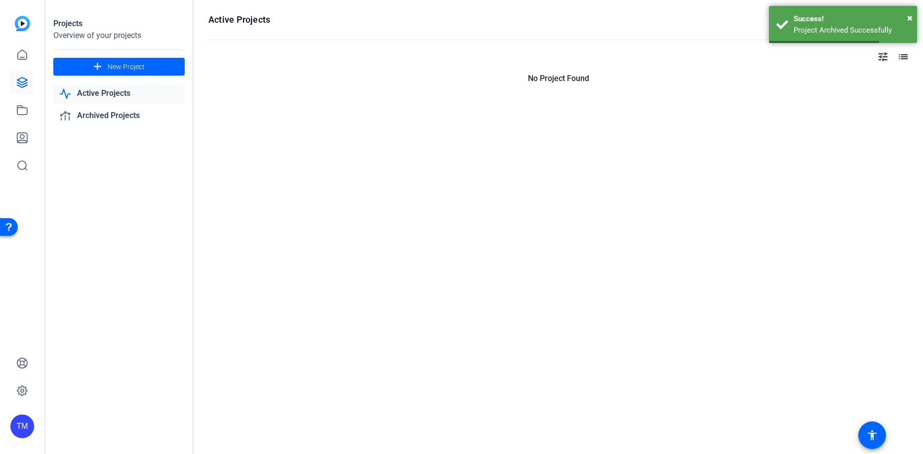
click at [126, 91] on link "Active Projects" at bounding box center [118, 93] width 131 height 20
click at [122, 114] on link "Archived Projects" at bounding box center [118, 116] width 131 height 20
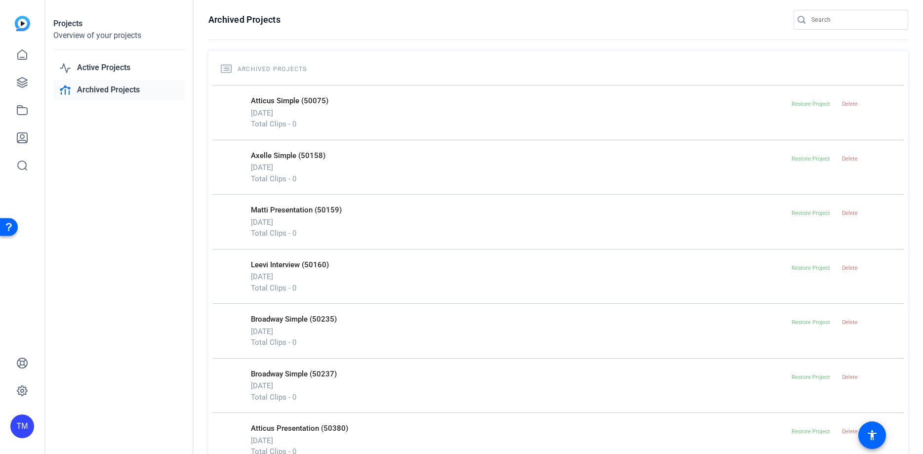
click at [116, 88] on link "Archived Projects" at bounding box center [118, 90] width 131 height 20
click at [118, 64] on link "Active Projects" at bounding box center [118, 68] width 131 height 20
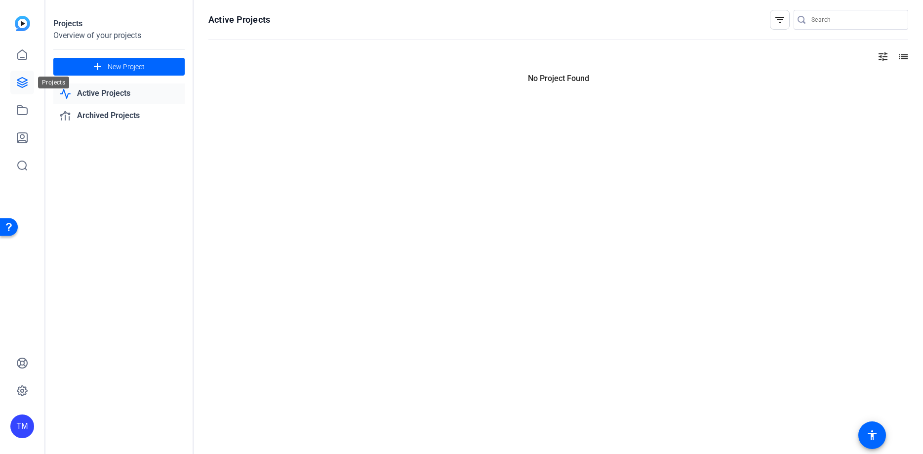
click at [18, 82] on icon at bounding box center [22, 83] width 12 height 12
click at [18, 109] on icon at bounding box center [22, 110] width 12 height 12
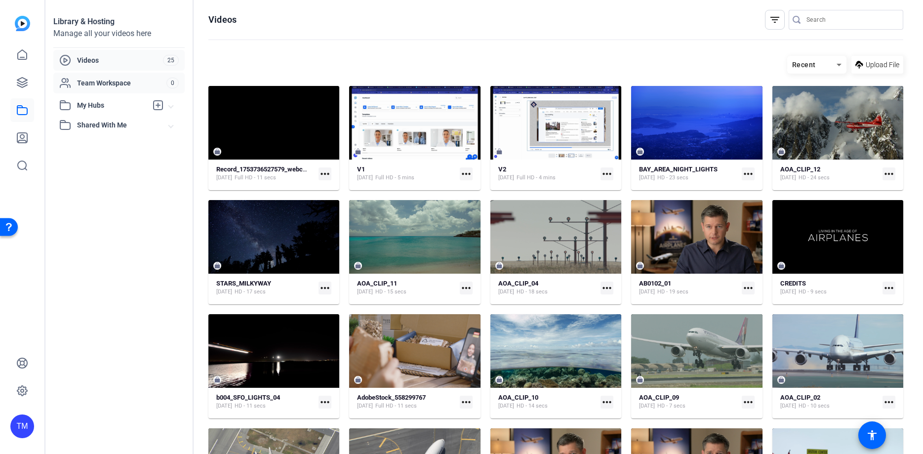
click at [96, 82] on span "Team Workspace" at bounding box center [121, 83] width 89 height 10
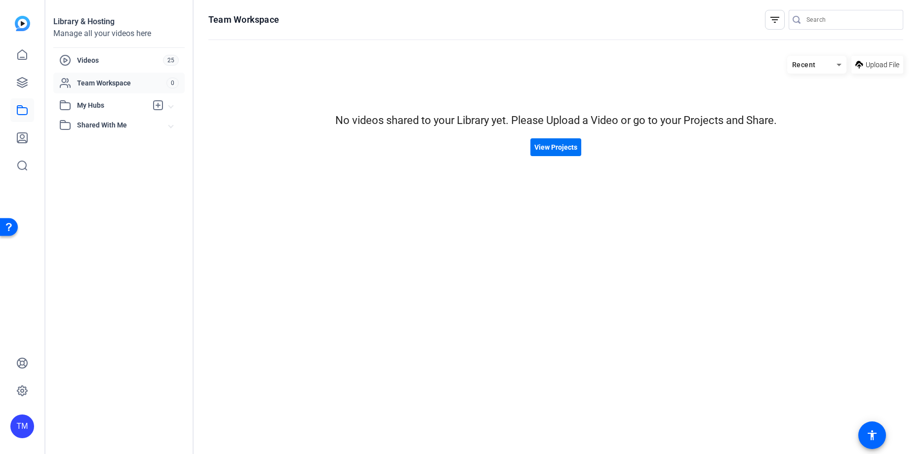
click at [570, 151] on span "View Projects" at bounding box center [555, 147] width 43 height 10
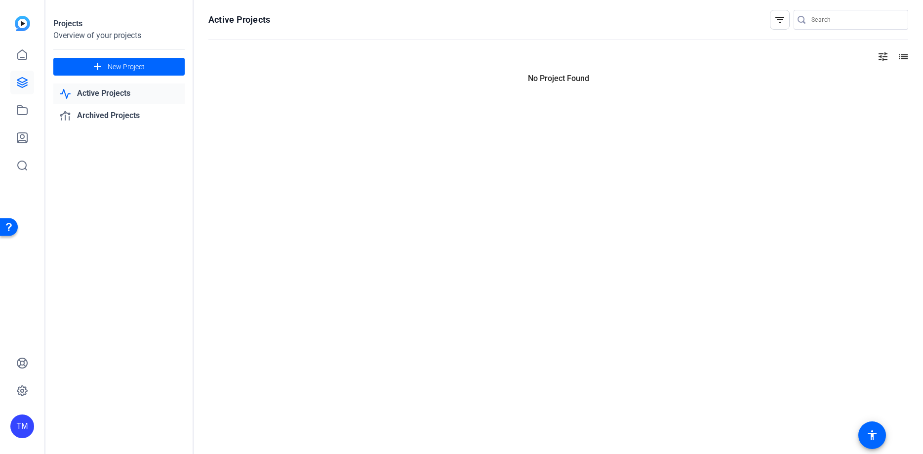
click at [118, 93] on link "Active Projects" at bounding box center [118, 93] width 131 height 20
click at [24, 86] on icon at bounding box center [22, 83] width 10 height 10
click at [20, 117] on link at bounding box center [22, 110] width 24 height 24
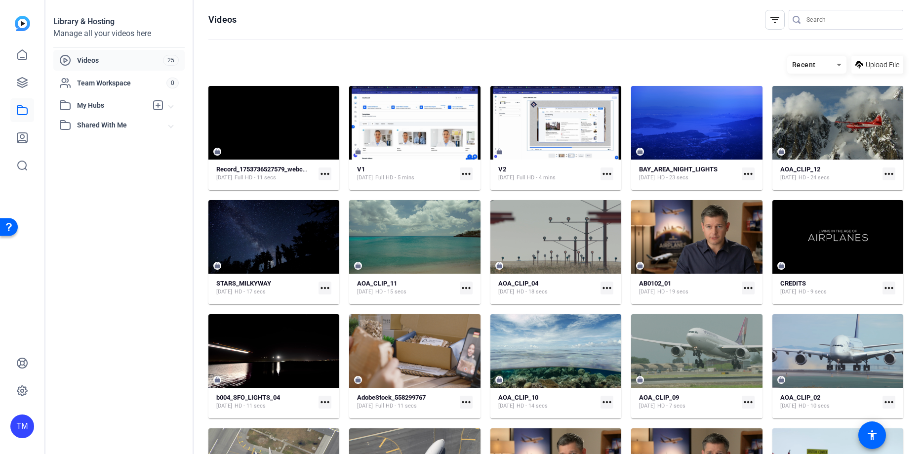
click at [79, 108] on span "My Hubs" at bounding box center [112, 105] width 70 height 10
click at [160, 128] on div at bounding box center [121, 127] width 125 height 1
click at [100, 149] on span "Shared With Me" at bounding box center [123, 147] width 92 height 10
click at [106, 163] on div "No hubs available" at bounding box center [121, 164] width 125 height 10
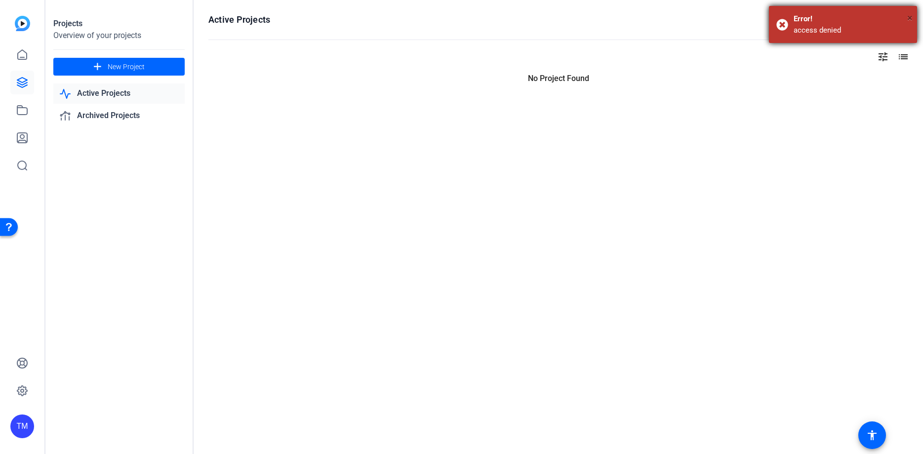
click at [909, 18] on span "×" at bounding box center [909, 18] width 5 height 12
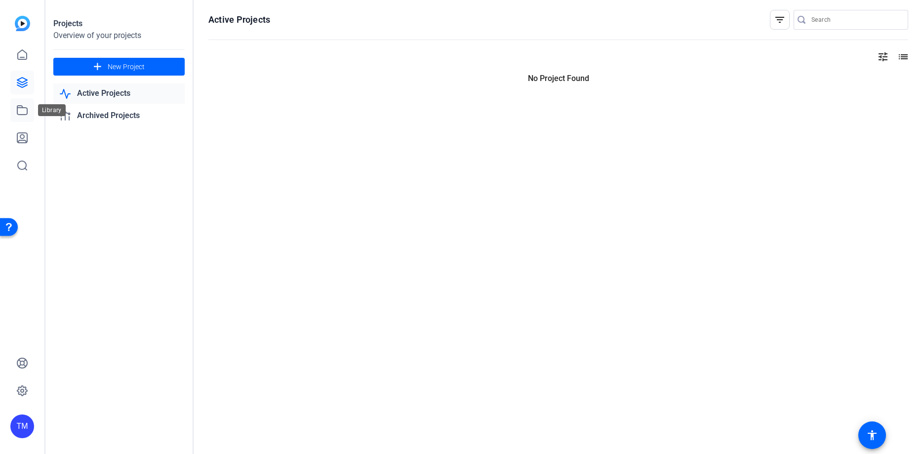
click at [22, 110] on icon at bounding box center [22, 110] width 12 height 12
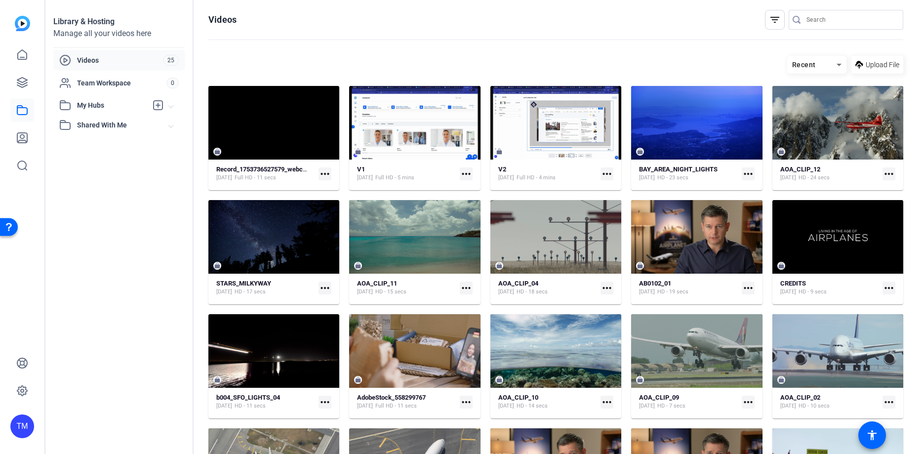
click at [117, 61] on span "Videos" at bounding box center [120, 60] width 86 height 10
click at [358, 63] on div "Recent Upload File" at bounding box center [555, 65] width 695 height 18
click at [19, 395] on icon at bounding box center [22, 391] width 12 height 12
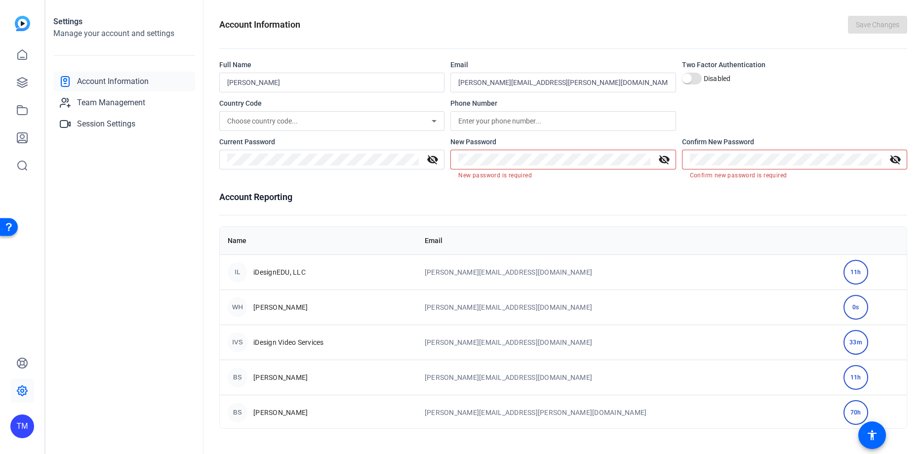
click at [431, 159] on mat-icon "visibility_off" at bounding box center [433, 160] width 24 height 12
click at [714, 166] on div at bounding box center [786, 160] width 192 height 20
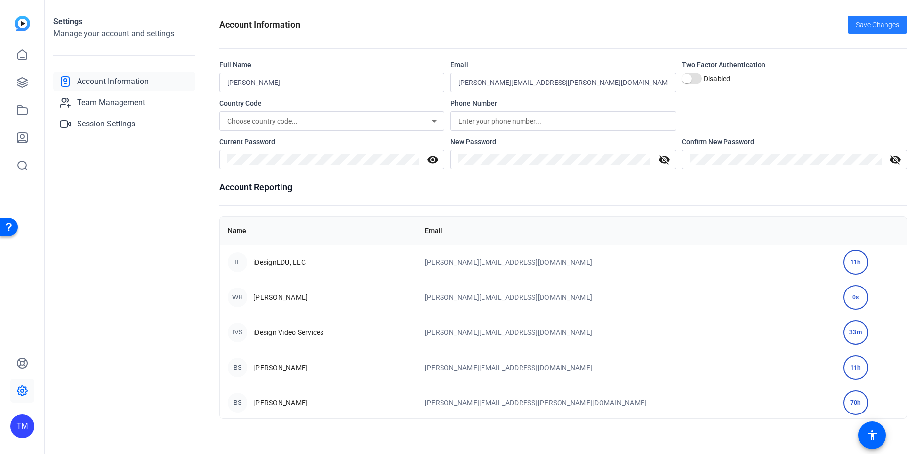
click at [887, 25] on span "Save Changes" at bounding box center [877, 25] width 43 height 10
click at [114, 118] on span "Session Settings" at bounding box center [106, 124] width 58 height 12
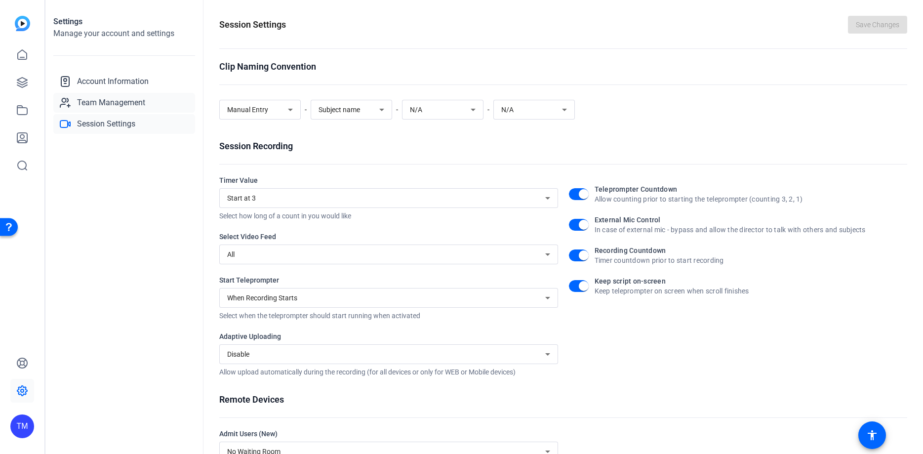
click at [110, 104] on span "Team Management" at bounding box center [111, 103] width 68 height 12
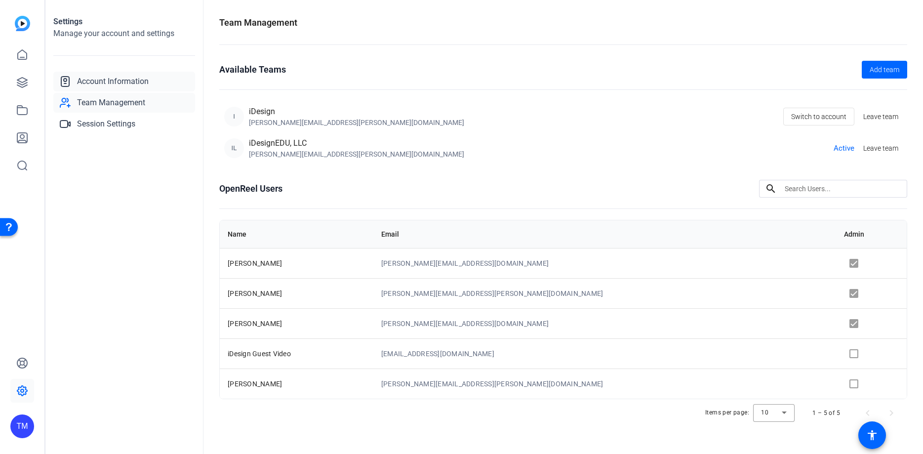
click at [114, 84] on span "Account Information" at bounding box center [113, 82] width 72 height 12
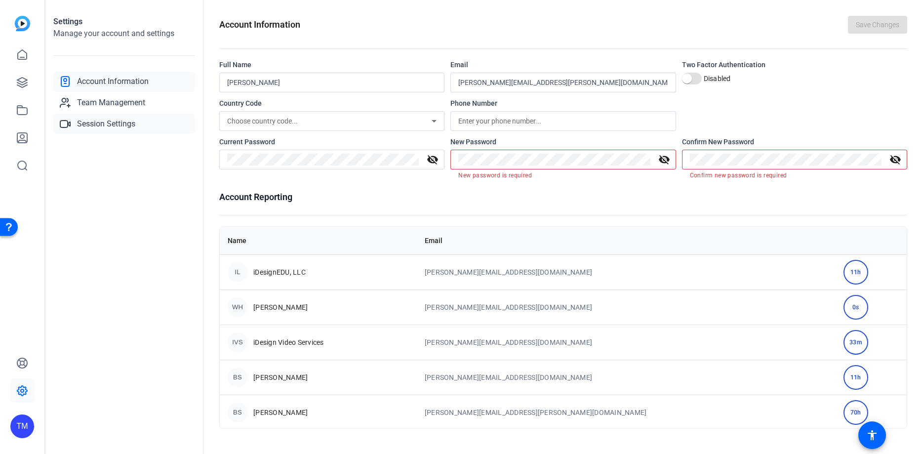
click at [109, 123] on span "Session Settings" at bounding box center [106, 124] width 58 height 12
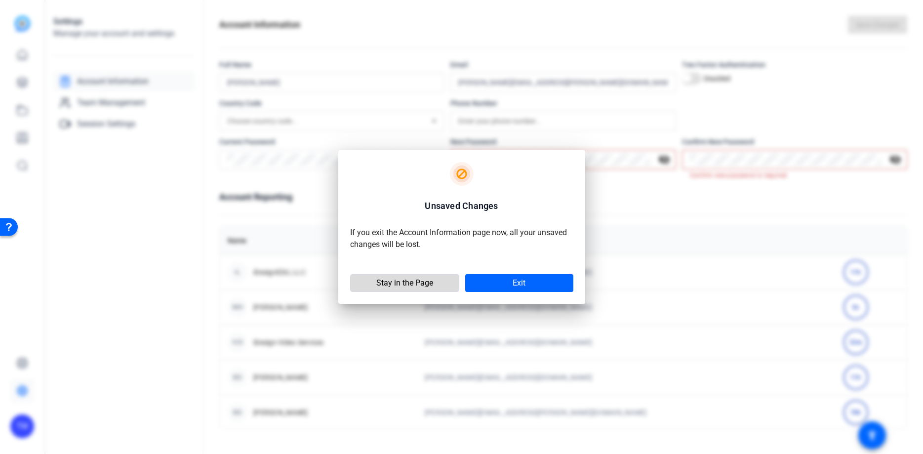
click at [391, 284] on span "Stay in the Page" at bounding box center [404, 283] width 57 height 10
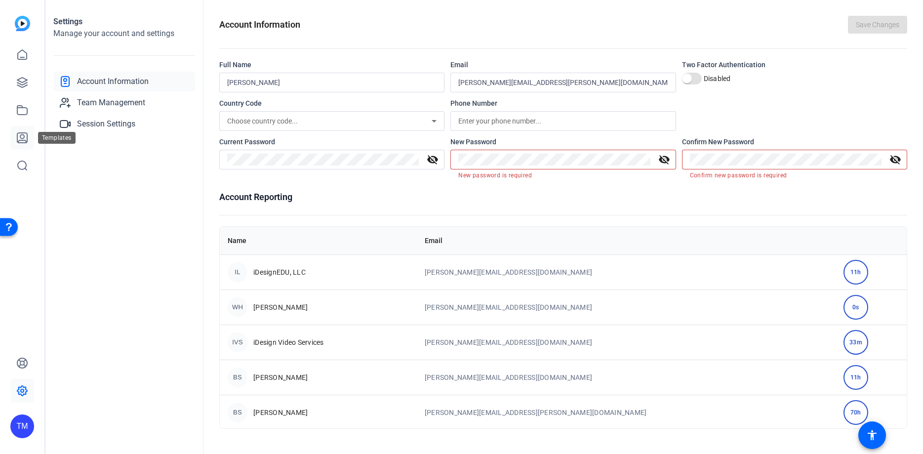
click at [24, 137] on icon at bounding box center [22, 138] width 10 height 10
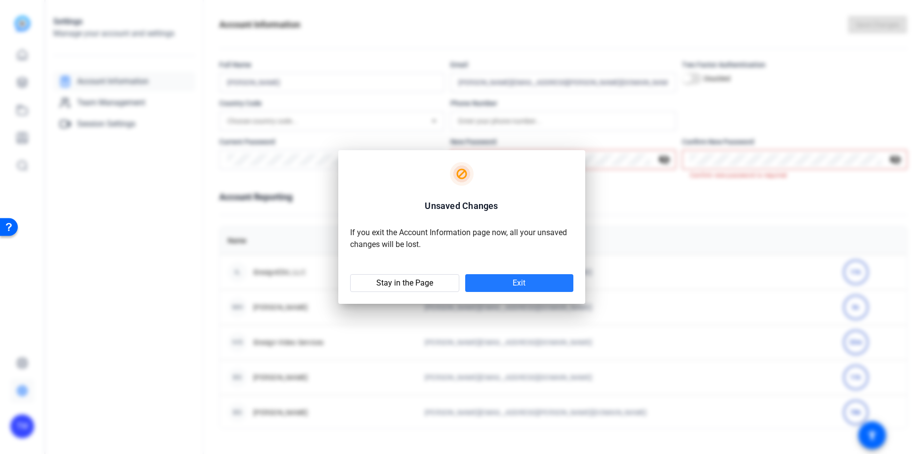
click at [476, 285] on span at bounding box center [519, 283] width 108 height 24
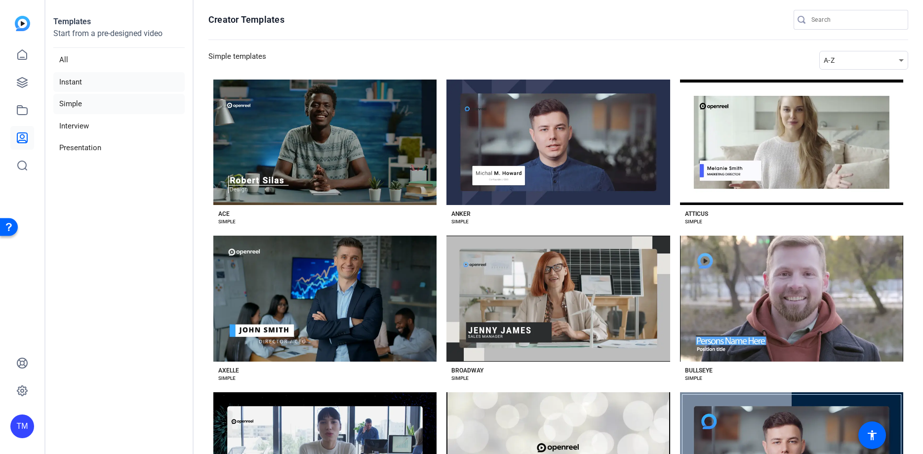
click at [80, 83] on li "Instant" at bounding box center [118, 82] width 131 height 20
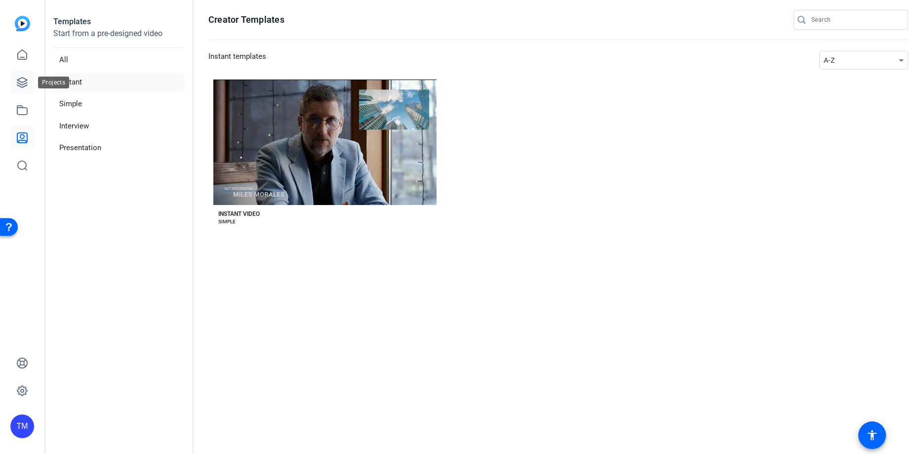
click at [24, 82] on icon at bounding box center [22, 83] width 12 height 12
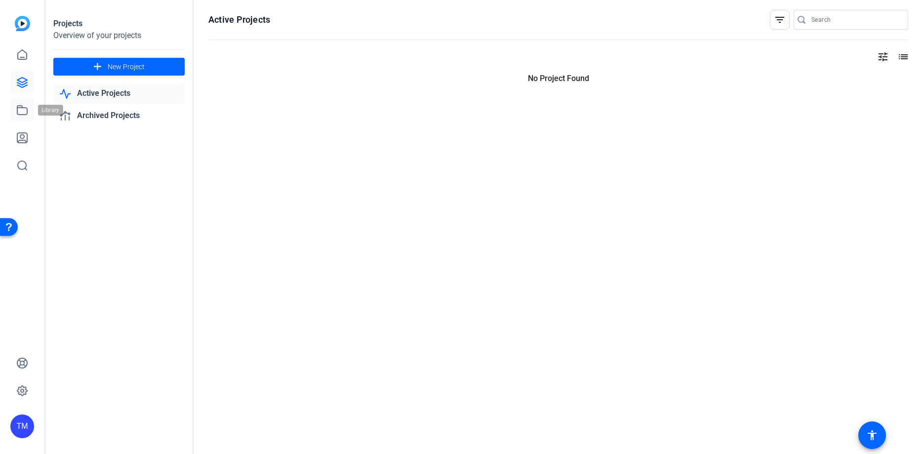
click at [22, 110] on icon at bounding box center [22, 110] width 12 height 12
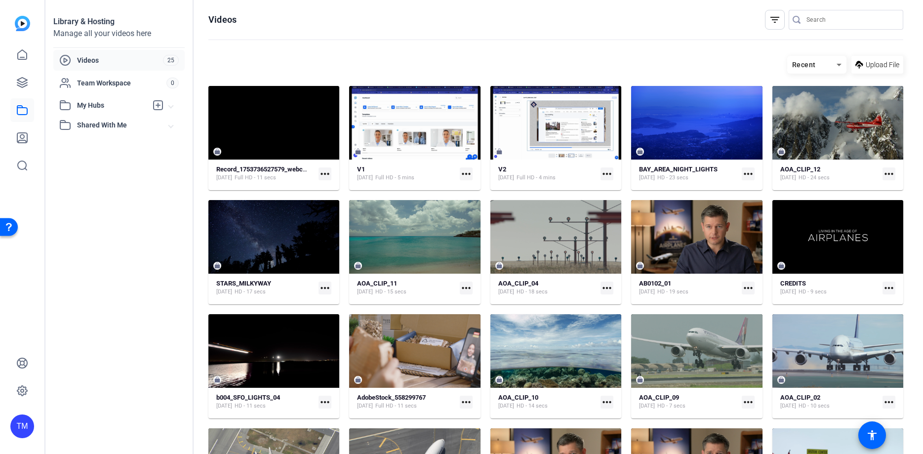
click at [74, 111] on div "My Hubs" at bounding box center [103, 105] width 88 height 12
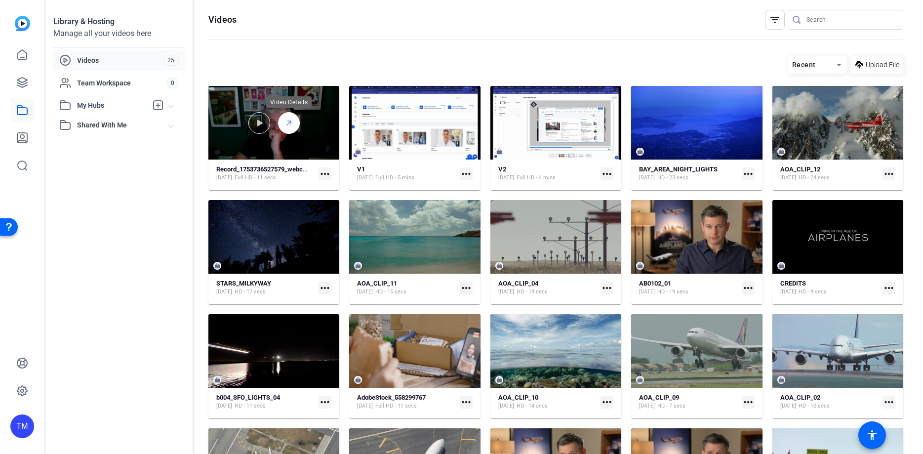
click at [287, 122] on icon at bounding box center [289, 123] width 8 height 12
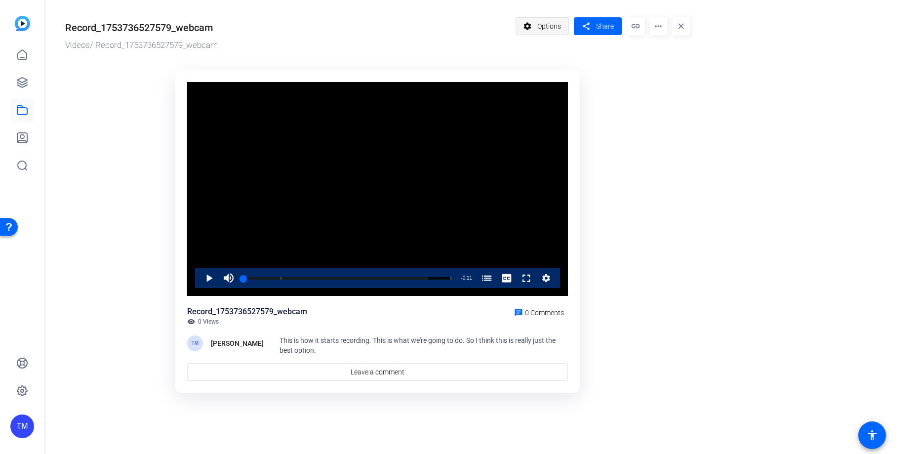
click at [551, 27] on span "Options" at bounding box center [549, 26] width 24 height 19
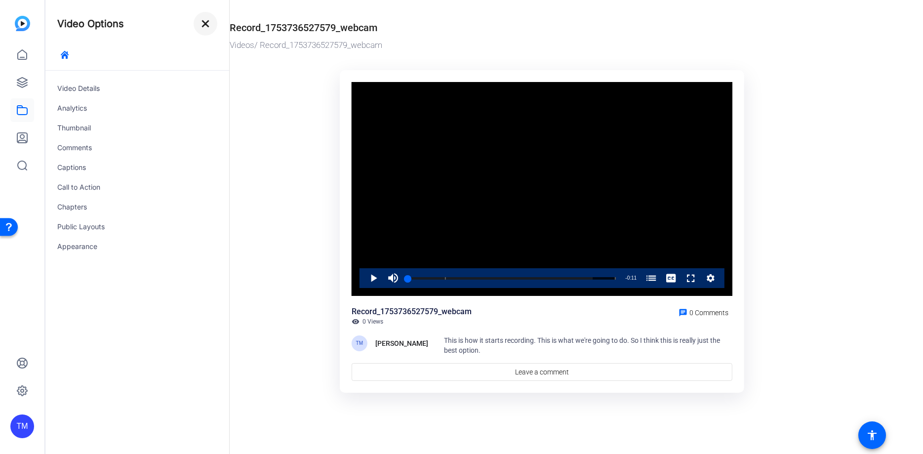
click at [210, 23] on mat-icon "close" at bounding box center [206, 24] width 12 height 12
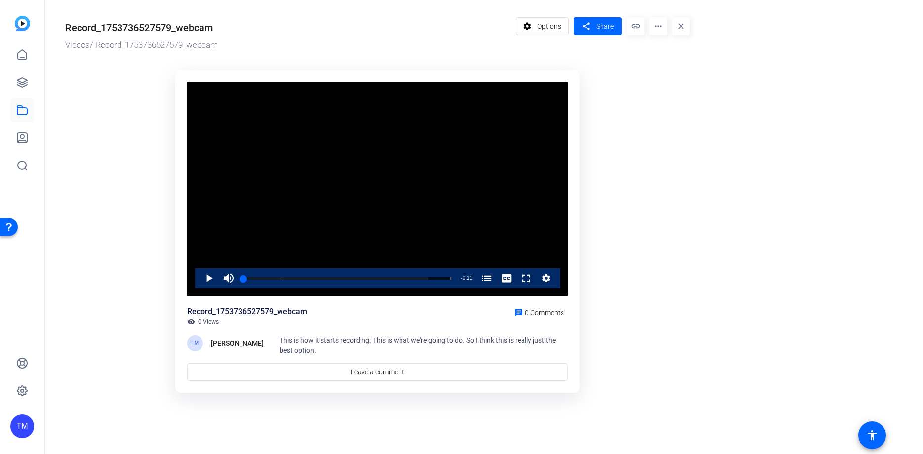
click at [682, 27] on mat-icon "close" at bounding box center [681, 26] width 18 height 18
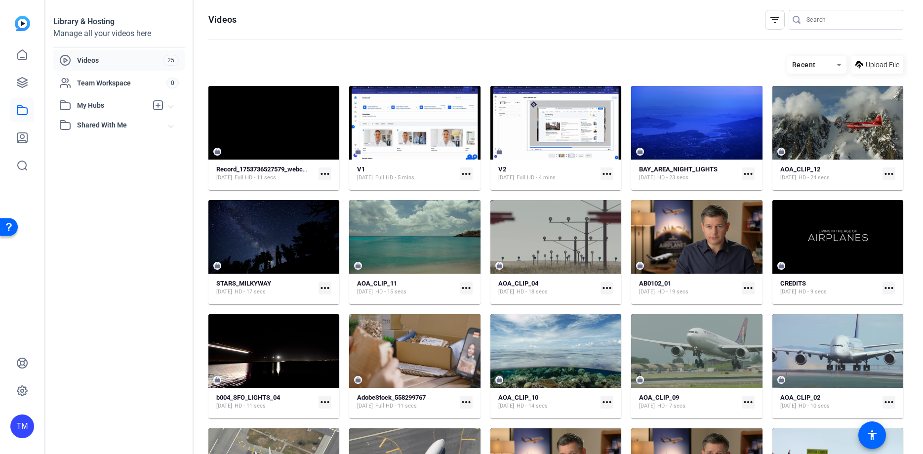
click at [828, 61] on div "Recent" at bounding box center [811, 65] width 49 height 12
click at [677, 62] on div at bounding box center [461, 227] width 923 height 454
click at [92, 32] on div "Manage all your videos here" at bounding box center [118, 34] width 131 height 12
click at [92, 22] on div "Library & Hosting" at bounding box center [118, 22] width 131 height 12
click at [98, 60] on span "Videos" at bounding box center [120, 60] width 86 height 10
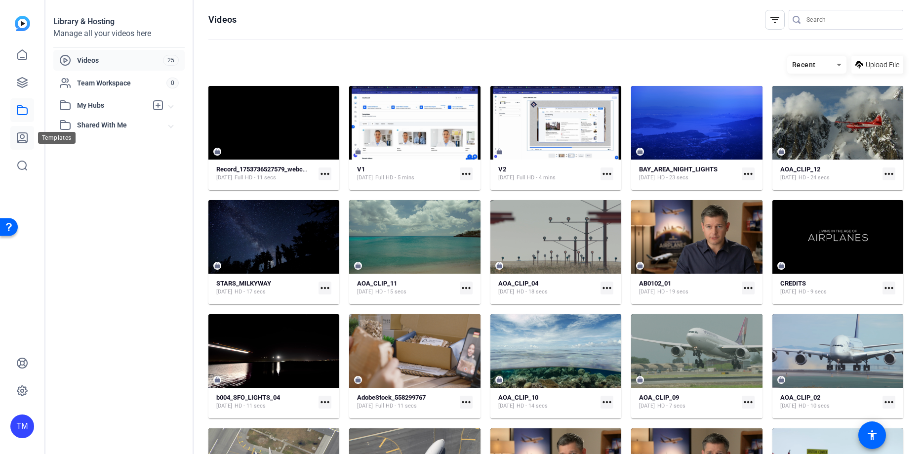
click at [24, 140] on icon at bounding box center [22, 138] width 10 height 10
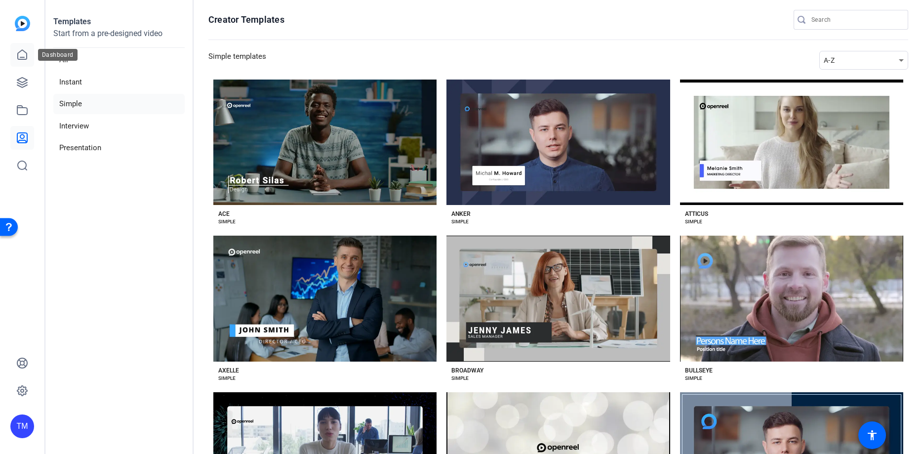
click at [26, 58] on icon at bounding box center [22, 54] width 9 height 9
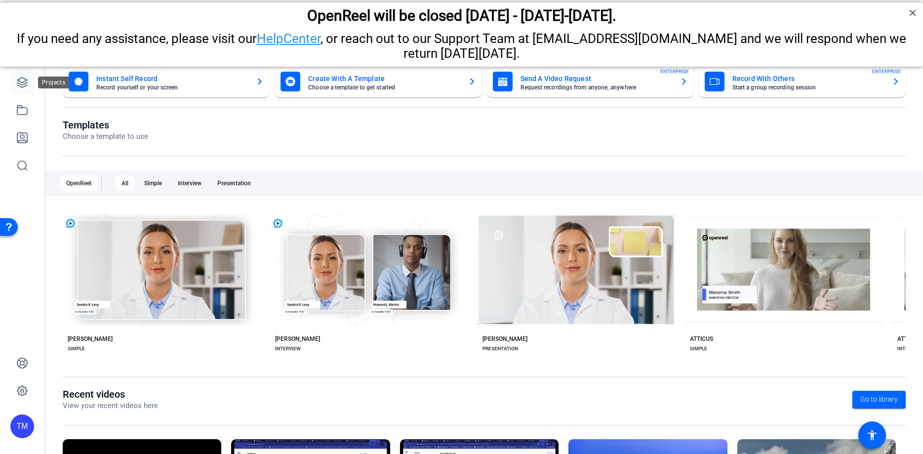
click at [22, 84] on icon at bounding box center [22, 83] width 10 height 10
